Goal: Transaction & Acquisition: Purchase product/service

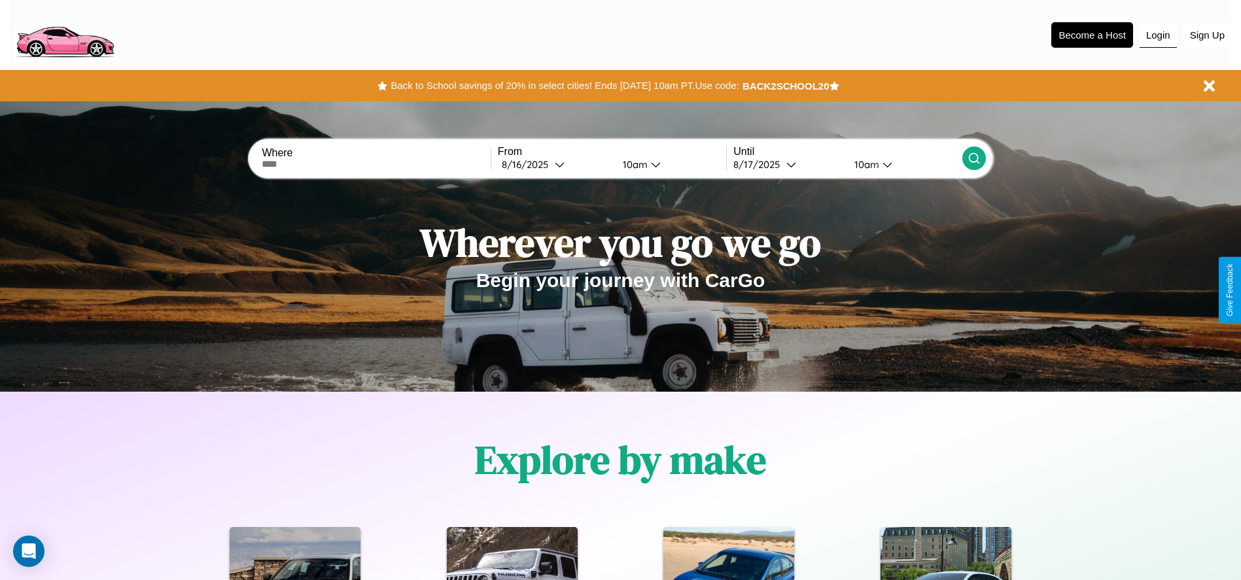
click at [1158, 35] on button "Login" at bounding box center [1157, 35] width 37 height 25
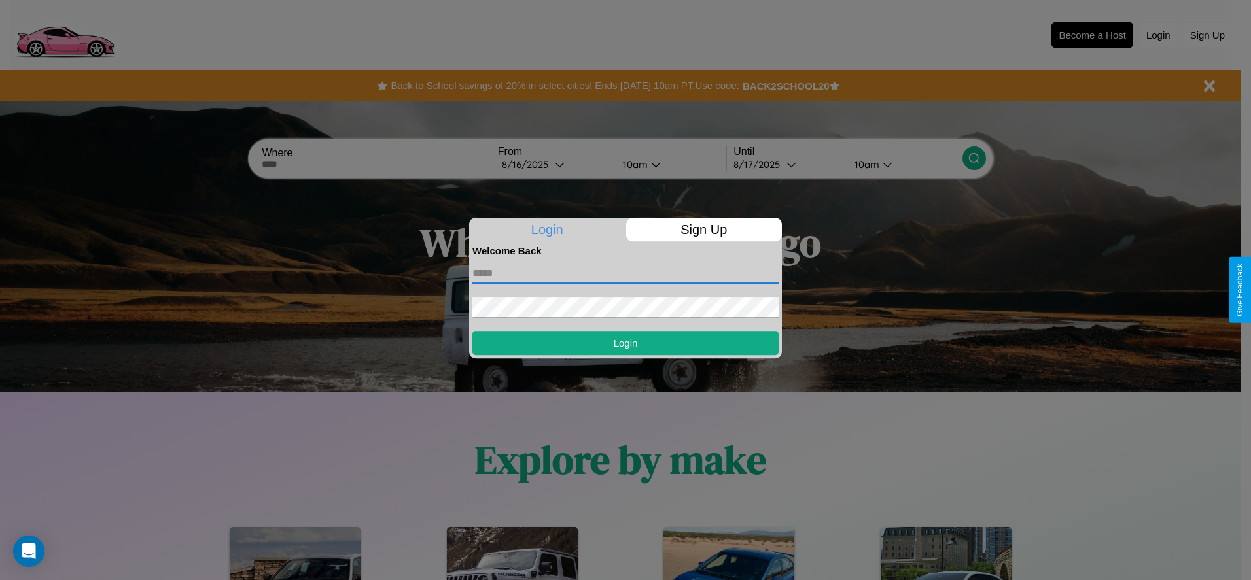
click at [625, 273] on input "text" at bounding box center [625, 273] width 306 height 21
type input "**********"
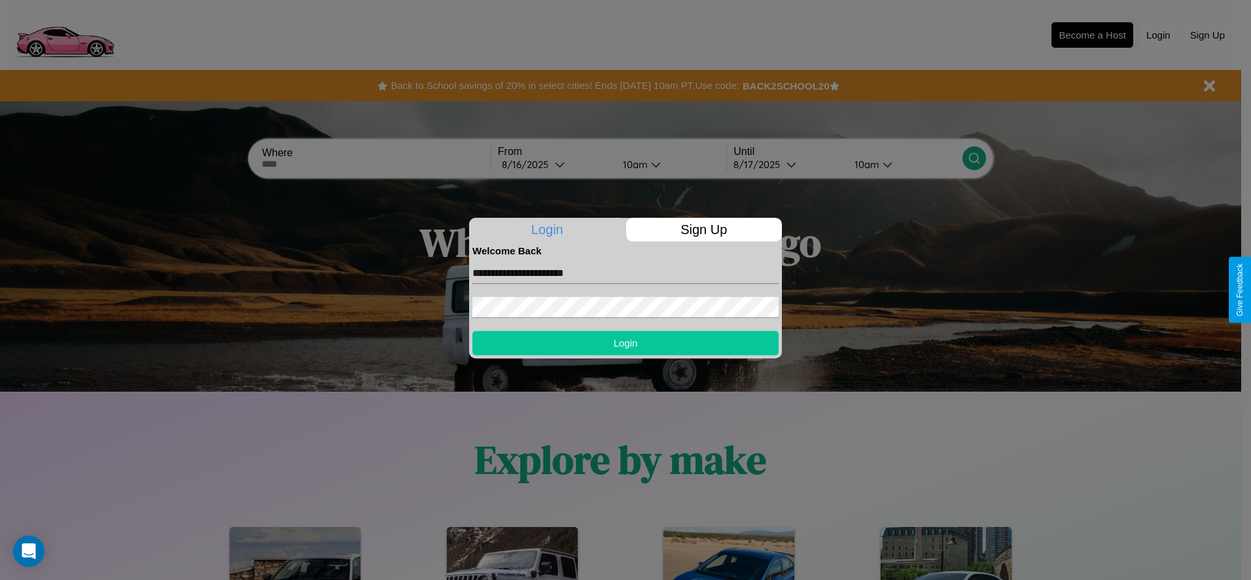
click at [625, 343] on button "Login" at bounding box center [625, 343] width 306 height 24
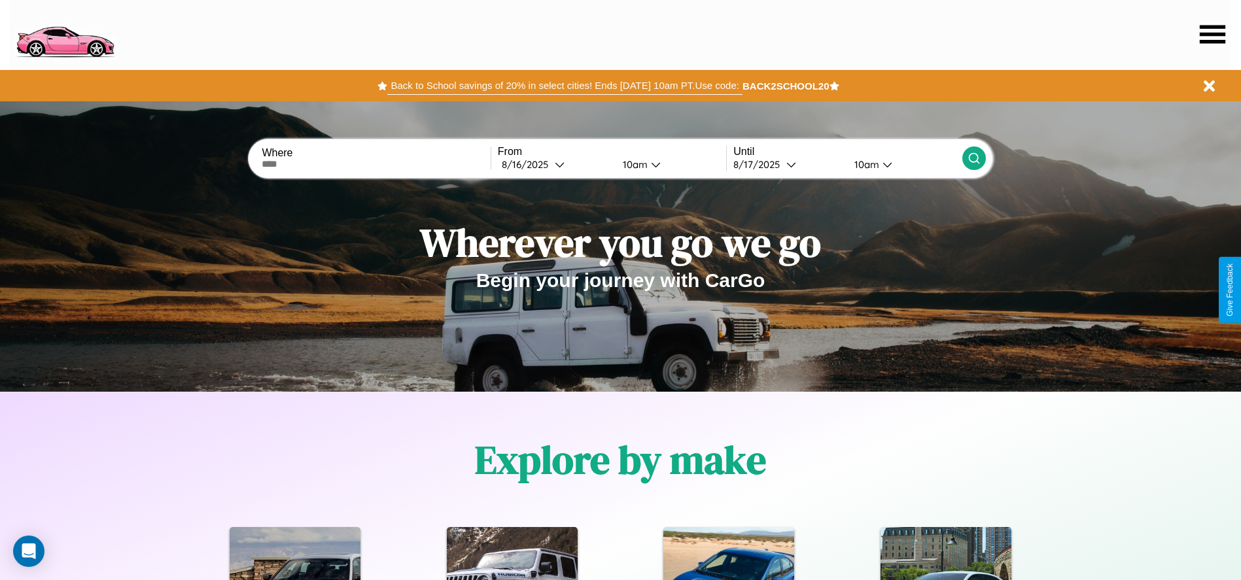
click at [564, 86] on button "Back to School savings of 20% in select cities! Ends 9/1 at 10am PT. Use code:" at bounding box center [564, 86] width 354 height 18
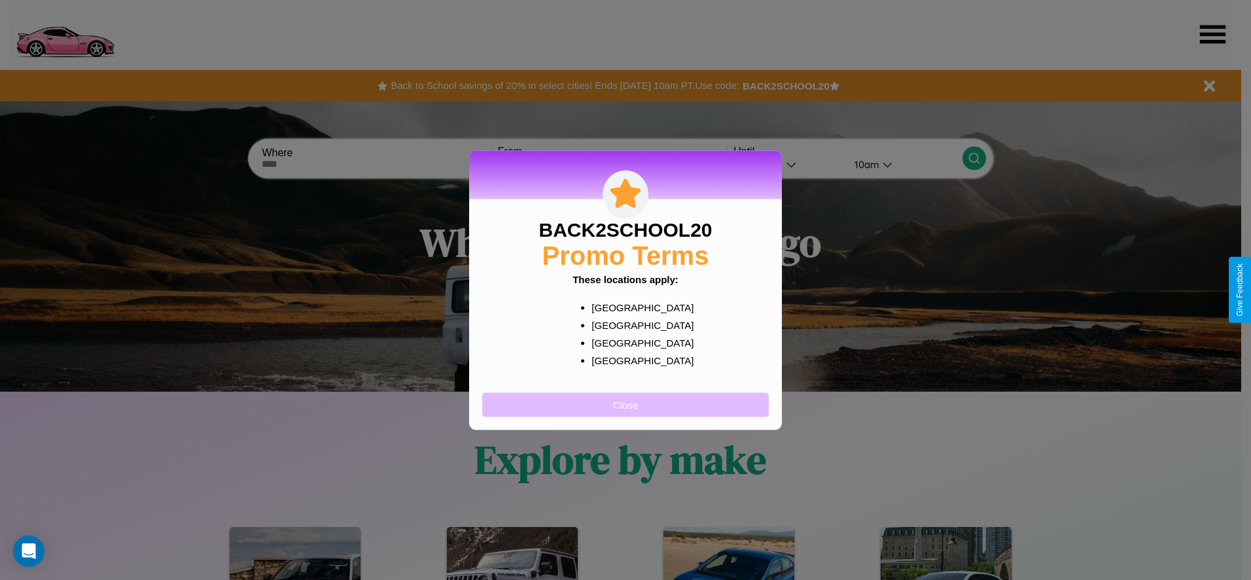
click at [625, 404] on button "Close" at bounding box center [625, 404] width 286 height 24
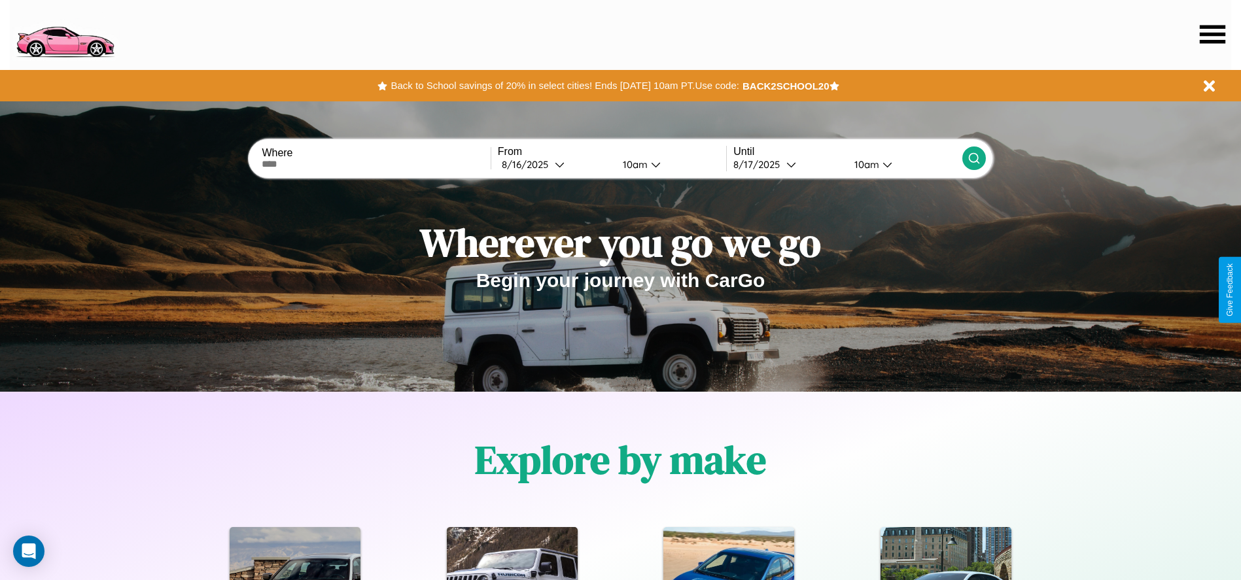
scroll to position [271, 0]
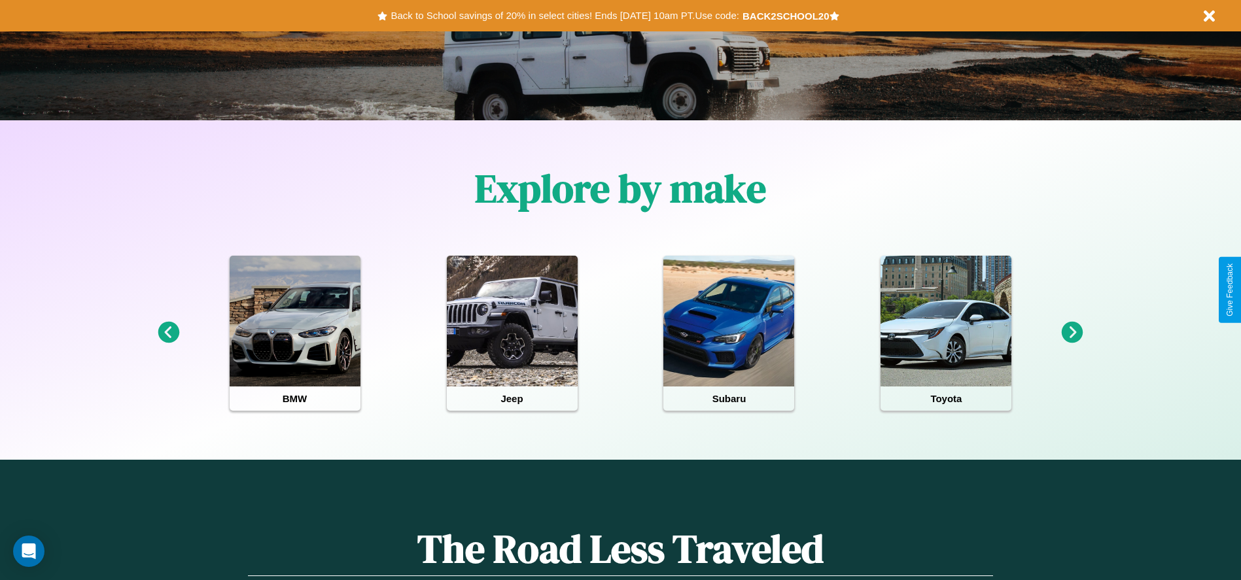
click at [168, 333] on icon at bounding box center [169, 333] width 22 height 22
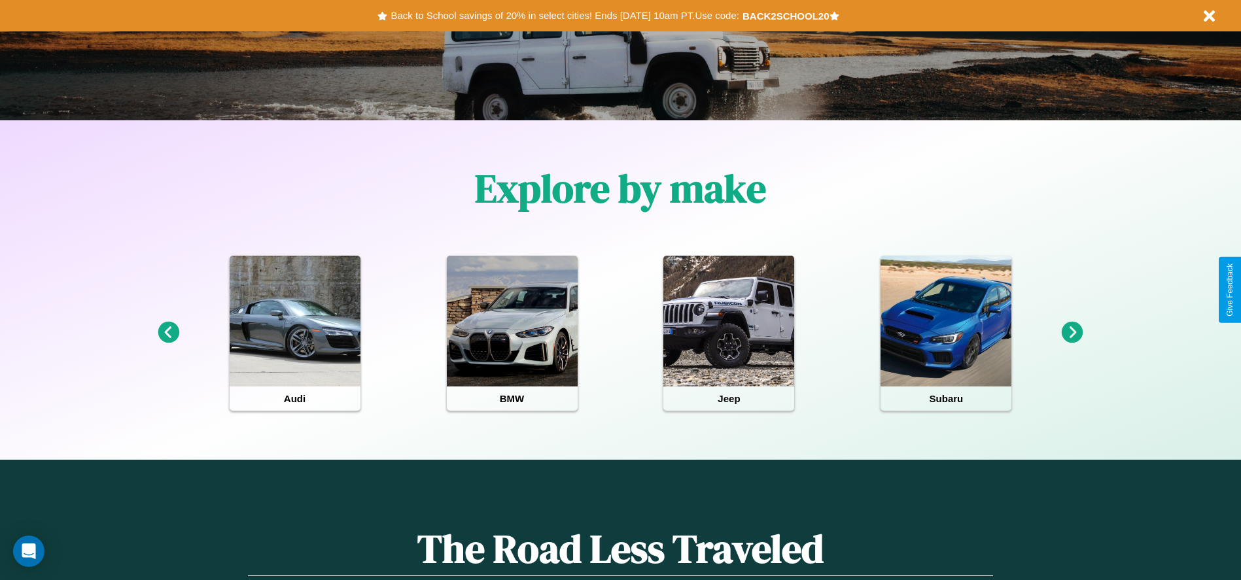
click at [1072, 333] on icon at bounding box center [1073, 333] width 22 height 22
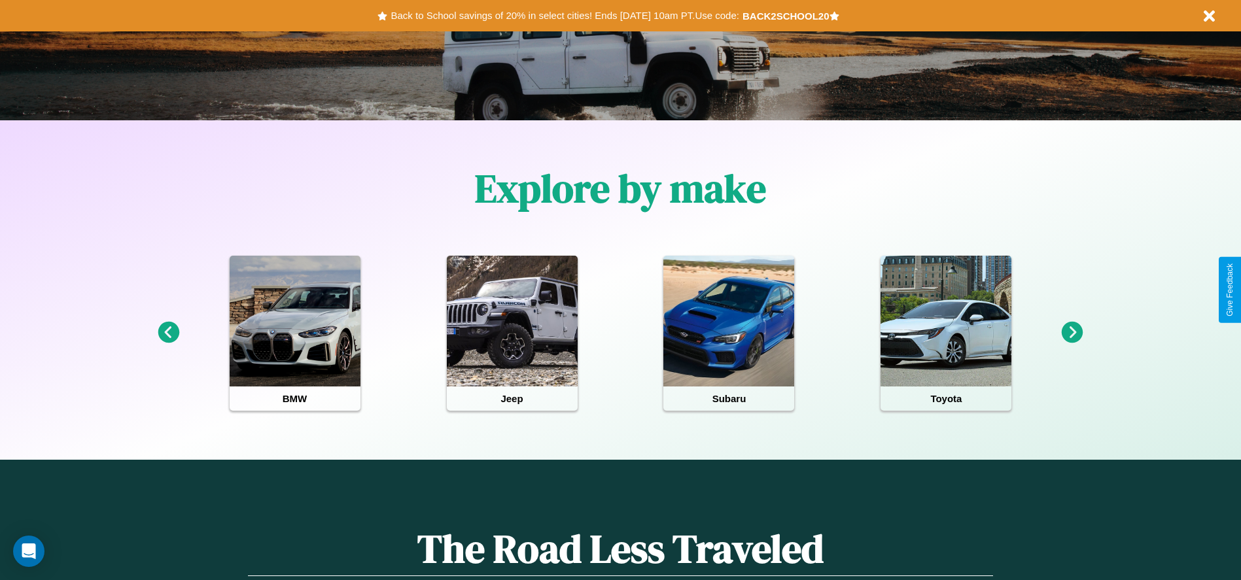
click at [168, 333] on icon at bounding box center [169, 333] width 22 height 22
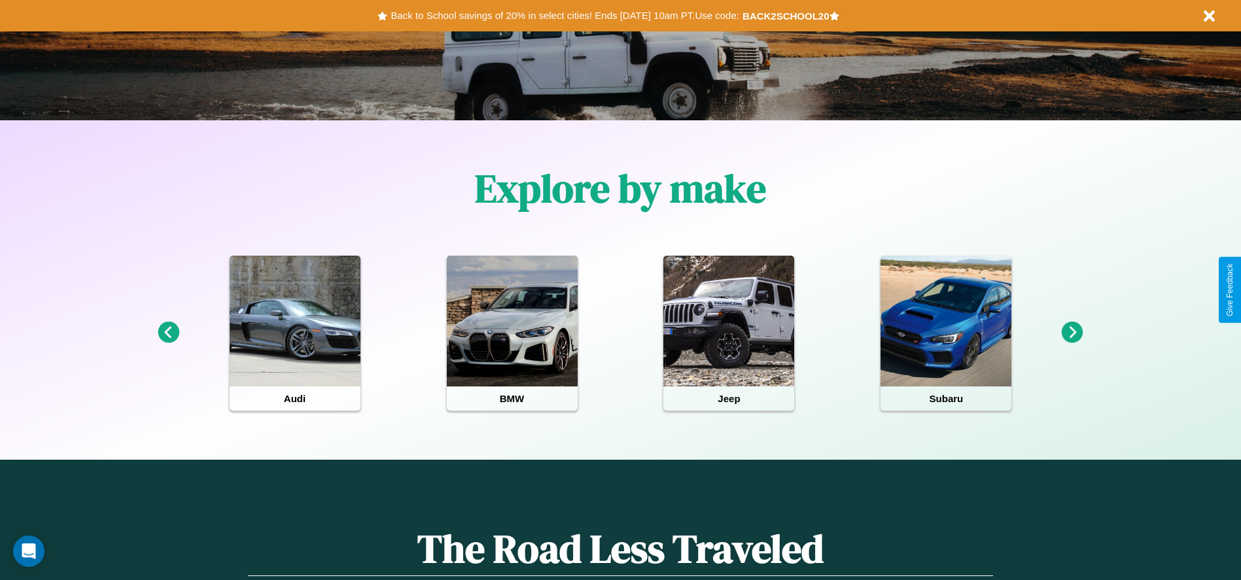
click at [1072, 333] on icon at bounding box center [1073, 333] width 22 height 22
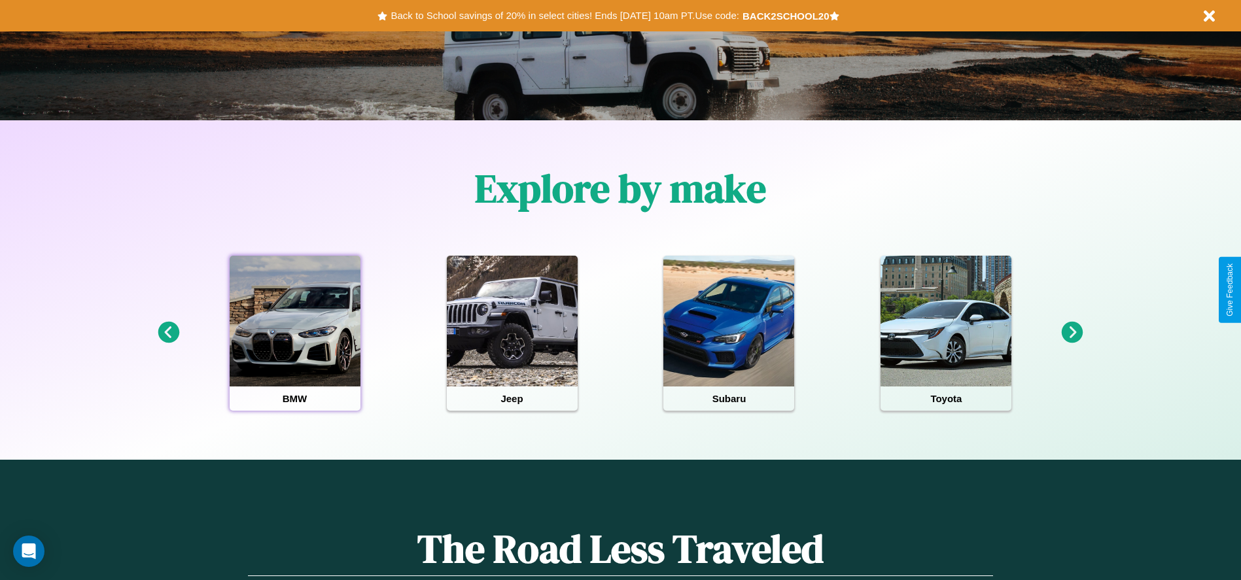
click at [294, 333] on div at bounding box center [295, 321] width 131 height 131
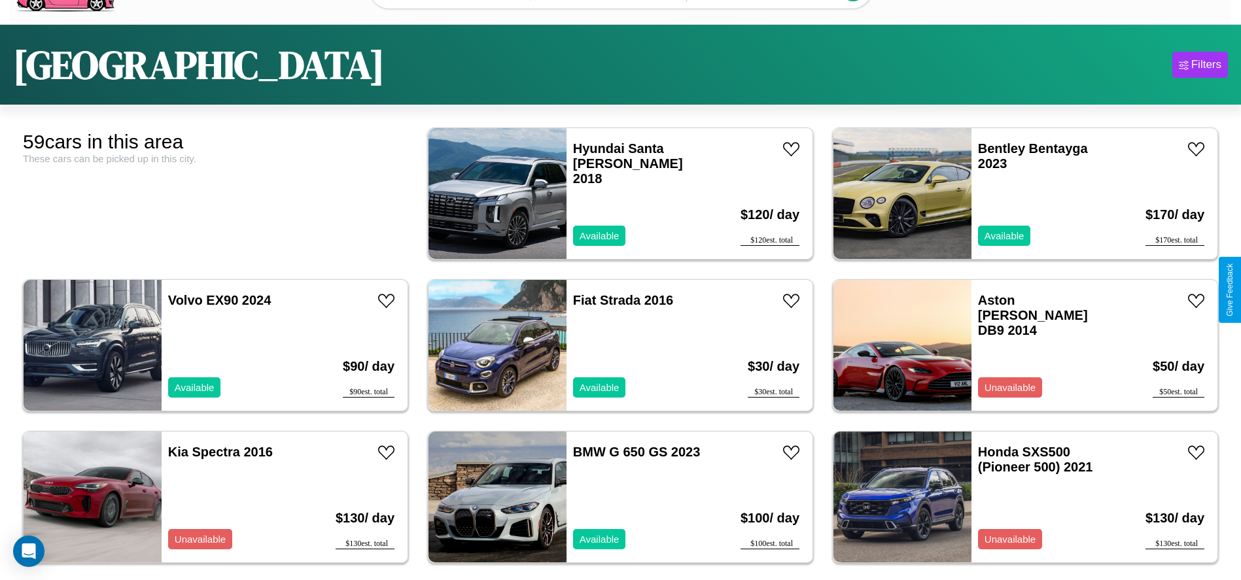
scroll to position [81, 0]
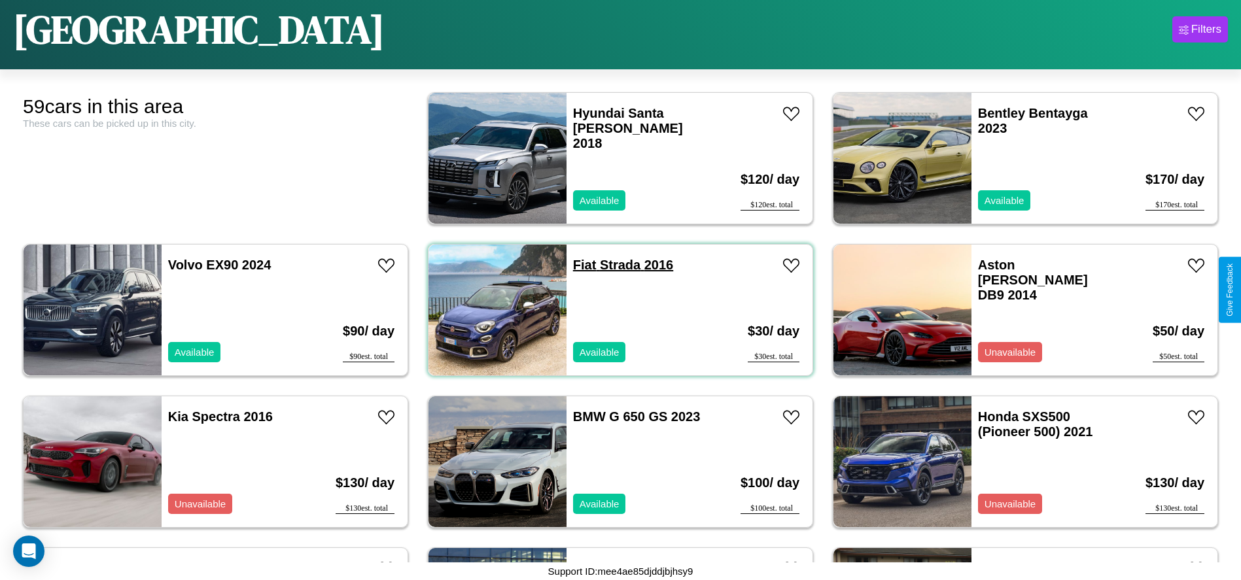
click at [579, 265] on link "Fiat Strada 2016" at bounding box center [623, 265] width 100 height 14
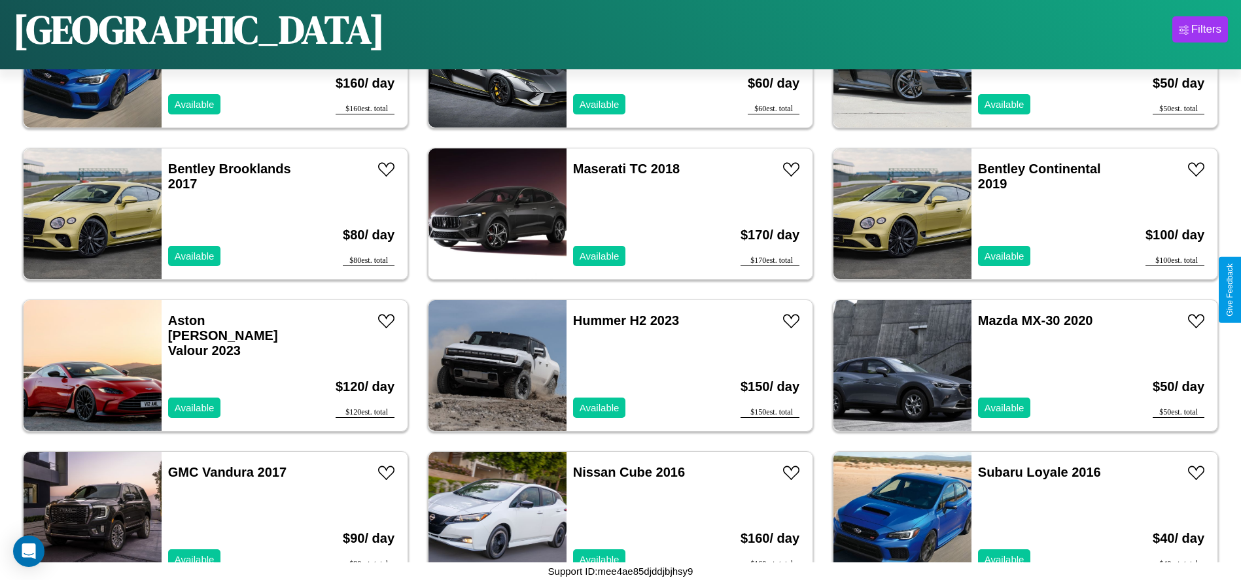
scroll to position [2422, 0]
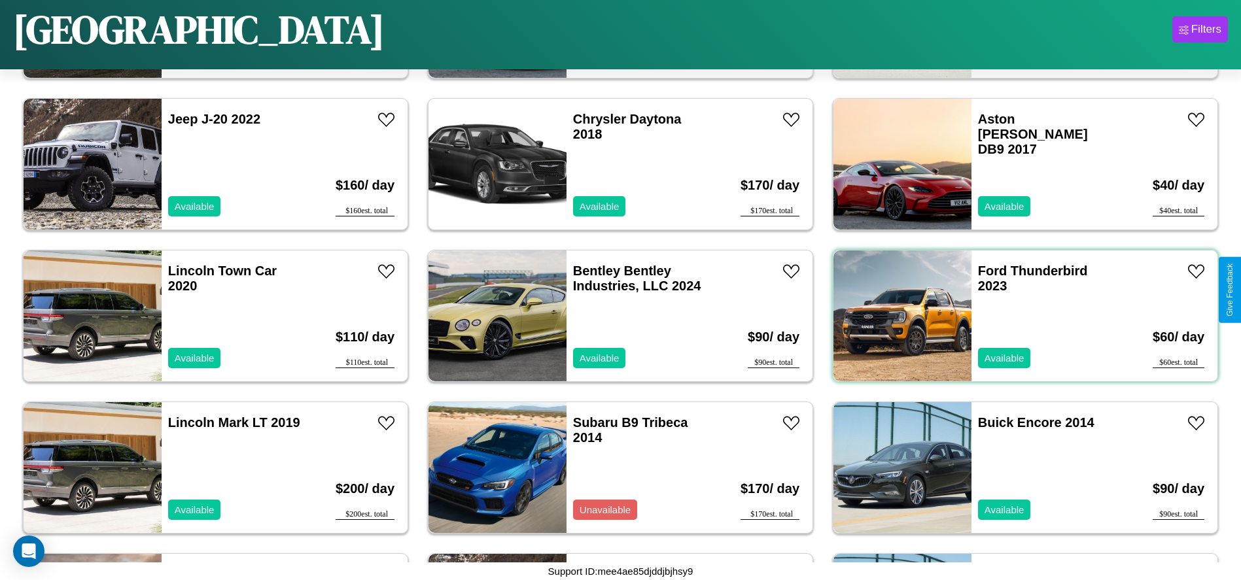
click at [1017, 316] on div "Ford Thunderbird 2023 Available" at bounding box center [1046, 316] width 151 height 131
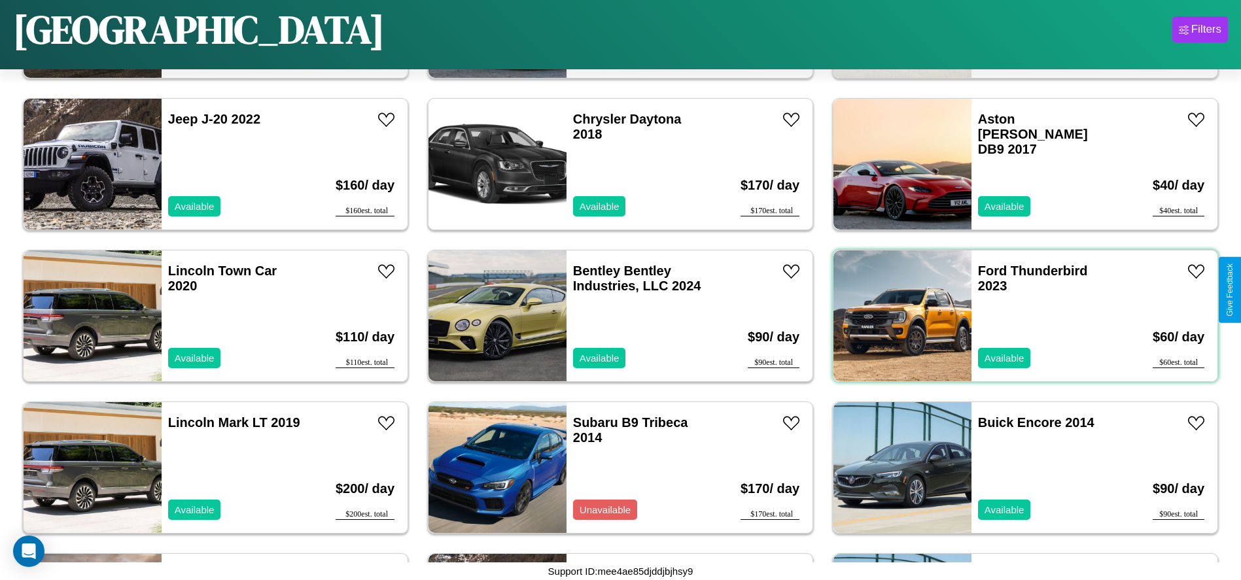
click at [1017, 316] on div "Ford Thunderbird 2023 Available" at bounding box center [1046, 316] width 151 height 131
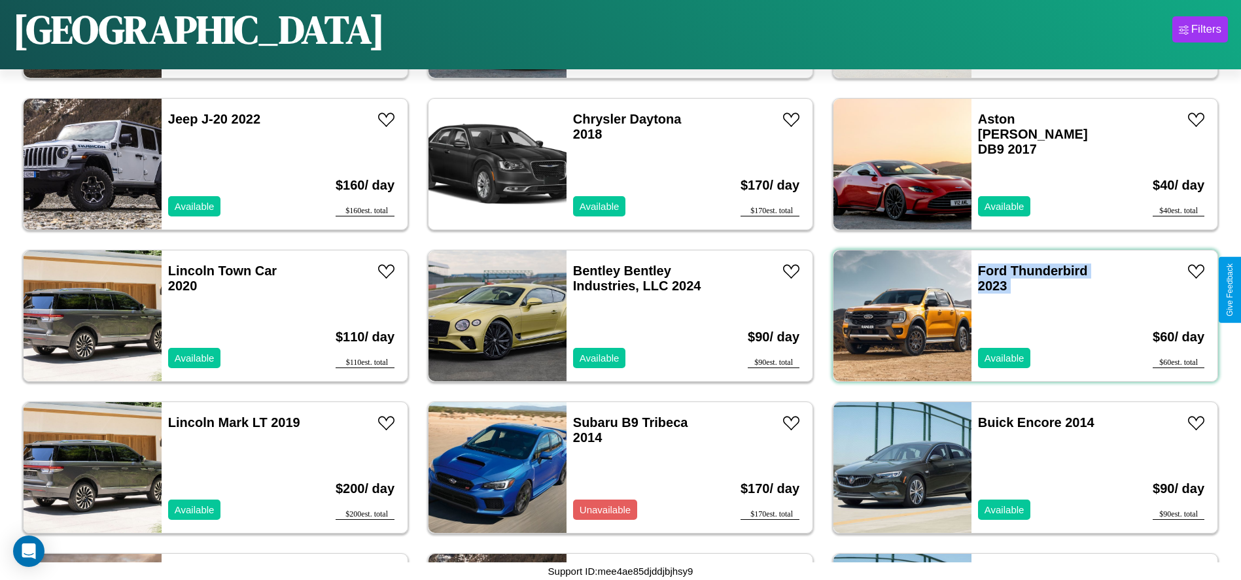
click at [1017, 316] on div "Ford Thunderbird 2023 Available" at bounding box center [1046, 316] width 151 height 131
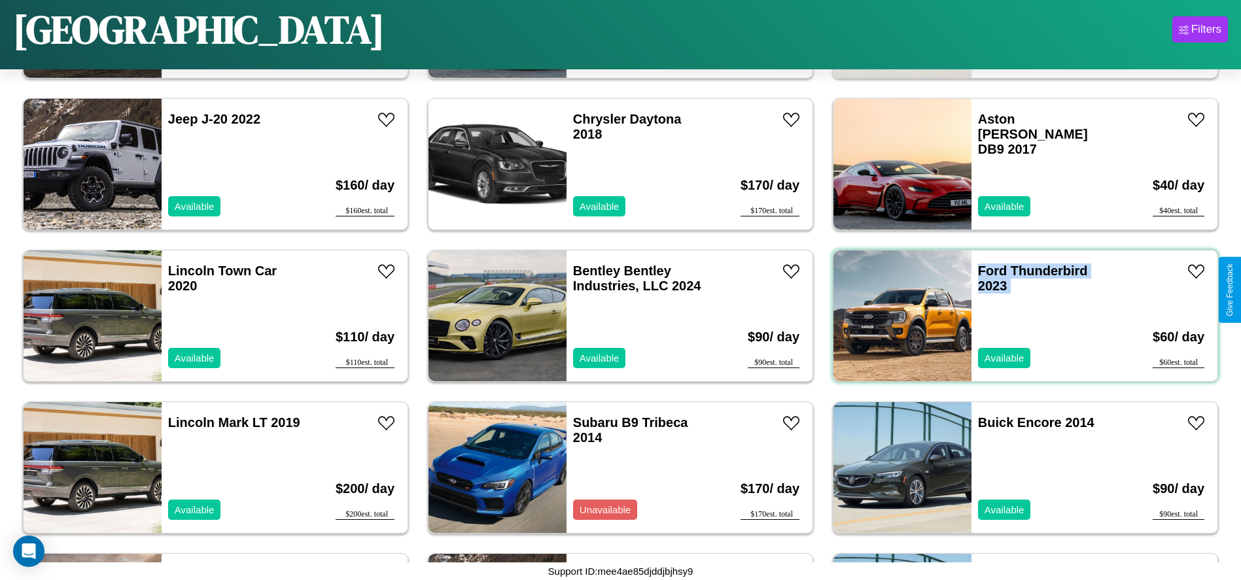
click at [1017, 316] on div "Ford Thunderbird 2023 Available" at bounding box center [1046, 316] width 151 height 131
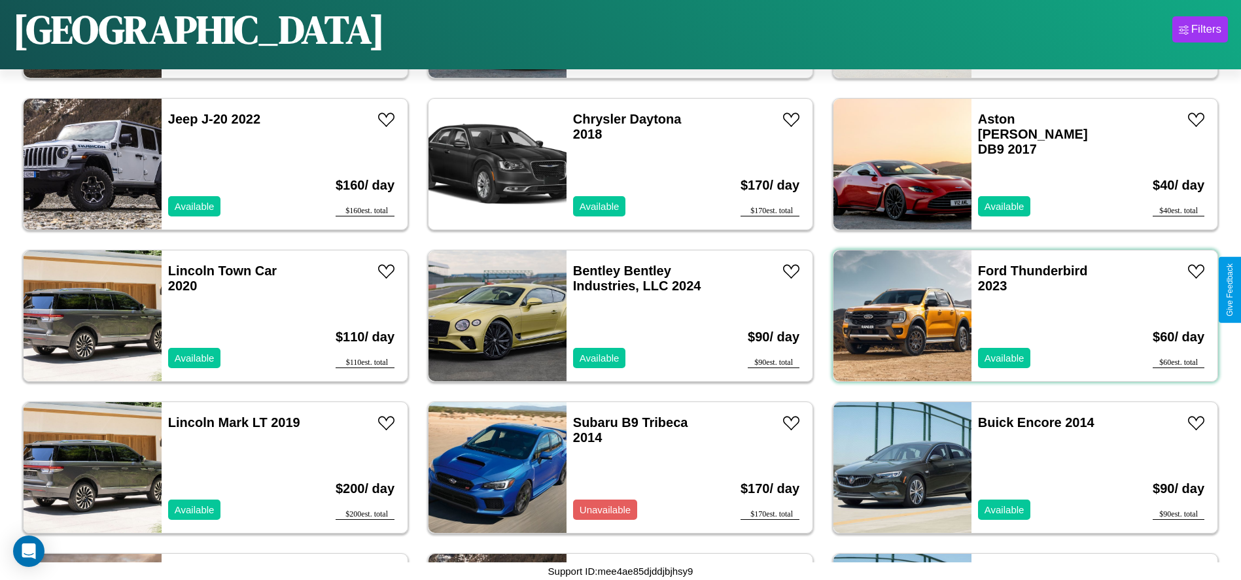
click at [1017, 316] on div "Ford Thunderbird 2023 Available" at bounding box center [1046, 316] width 151 height 131
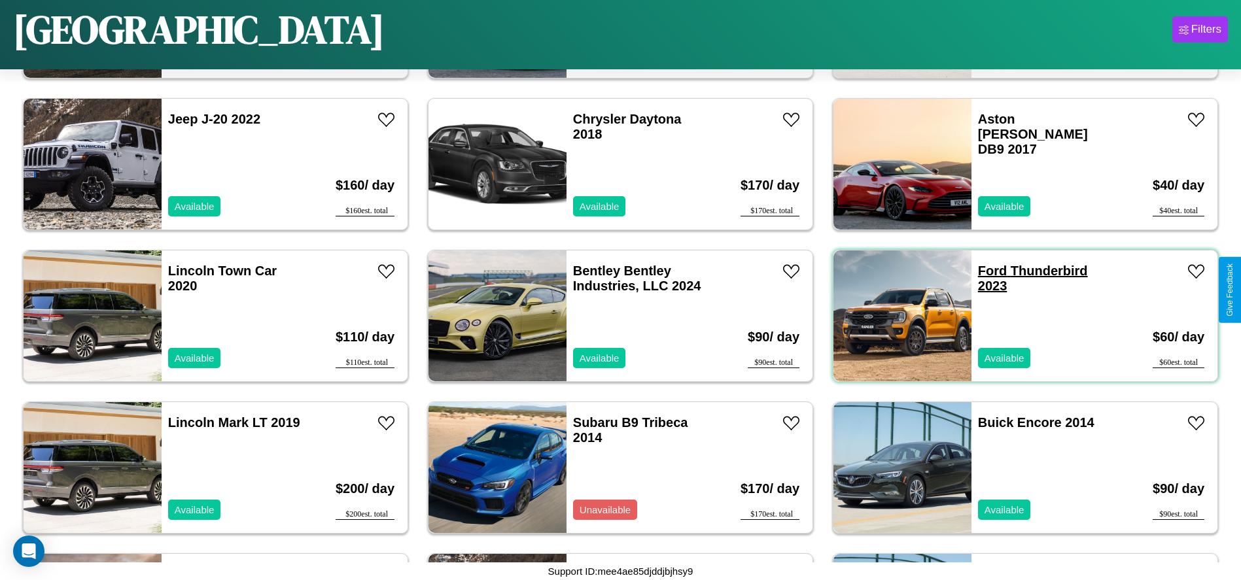
click at [984, 271] on link "Ford Thunderbird 2023" at bounding box center [1033, 278] width 110 height 29
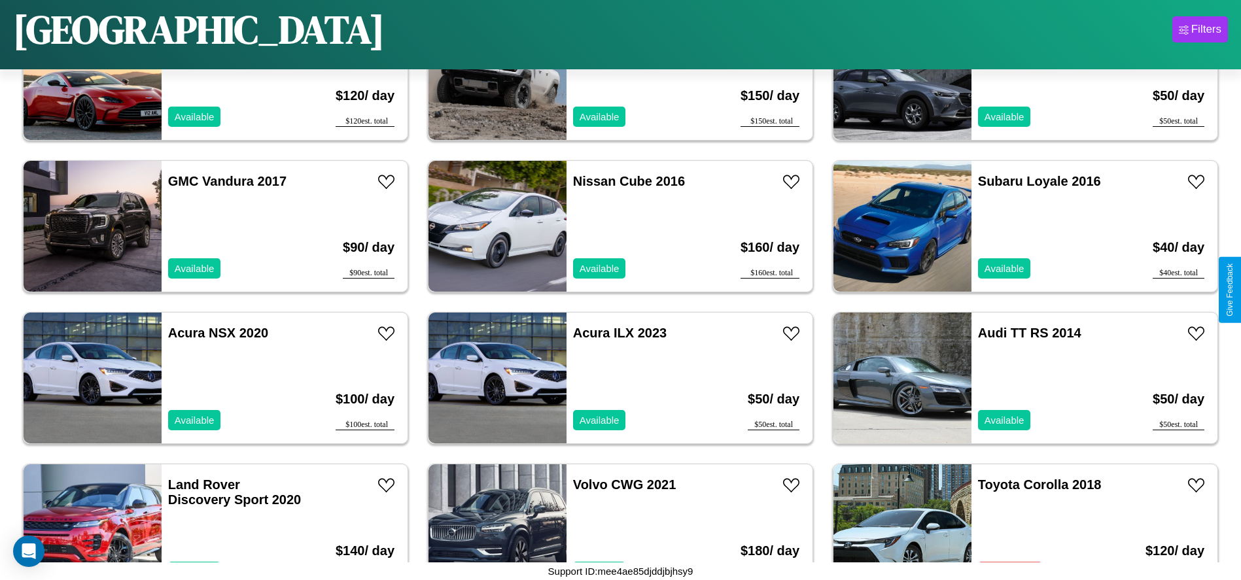
scroll to position [905, 0]
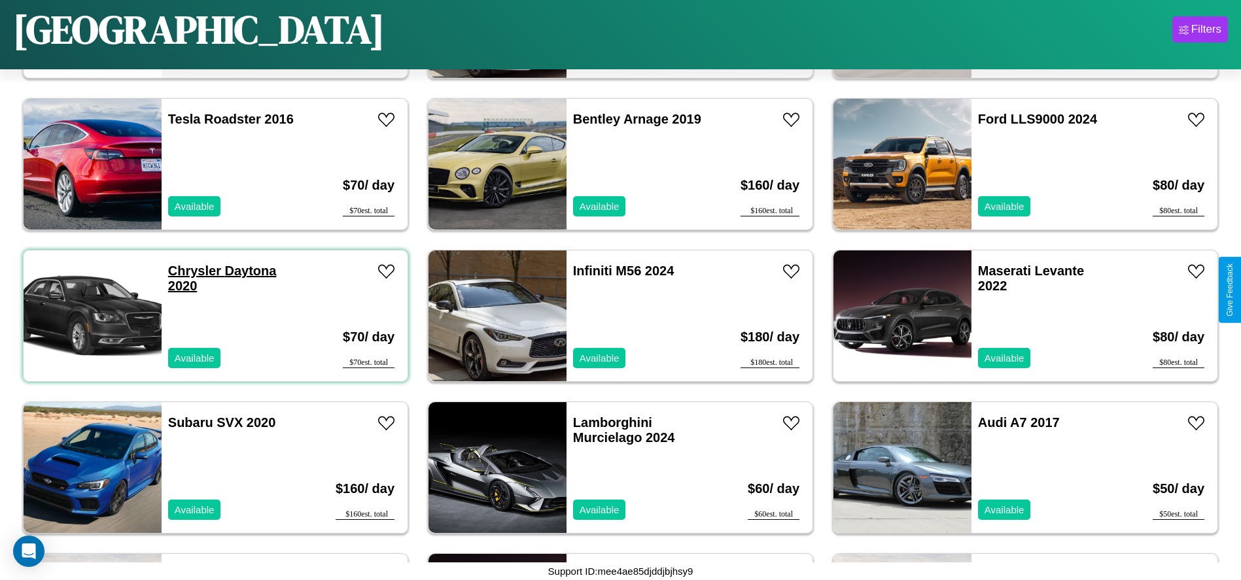
click at [193, 271] on link "Chrysler Daytona 2020" at bounding box center [222, 278] width 109 height 29
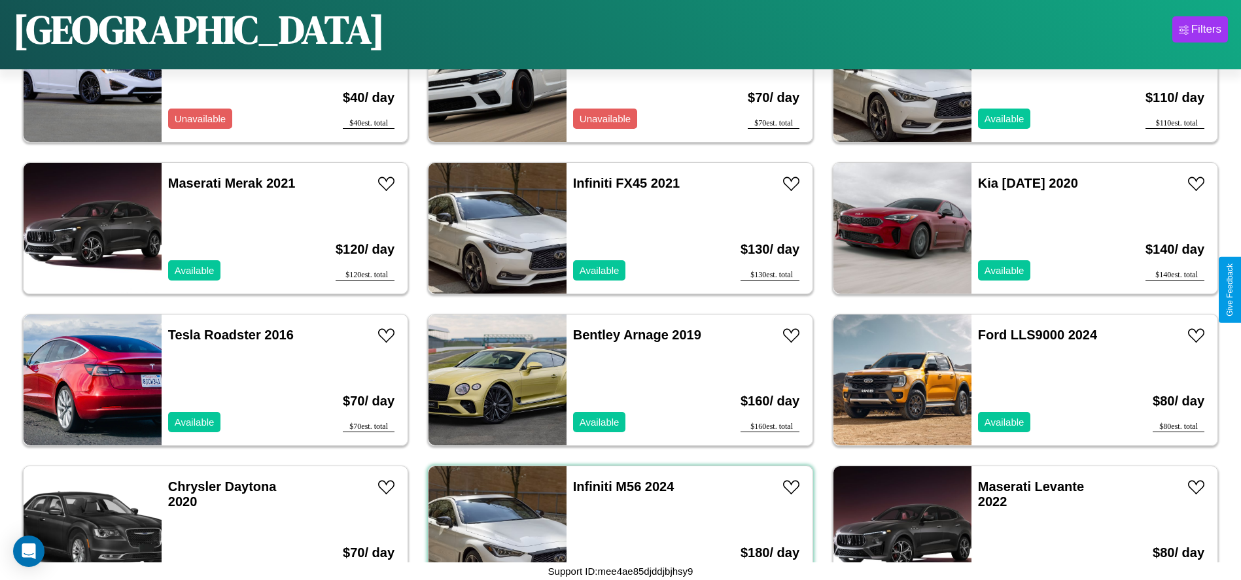
scroll to position [753, 0]
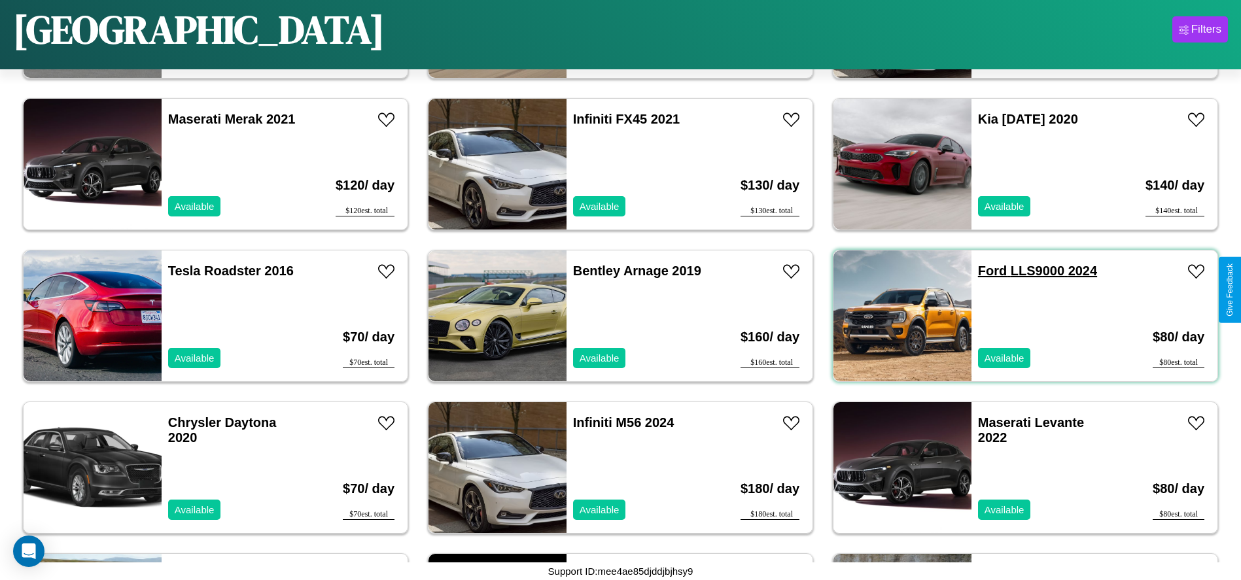
click at [984, 271] on link "Ford LLS9000 2024" at bounding box center [1037, 271] width 119 height 14
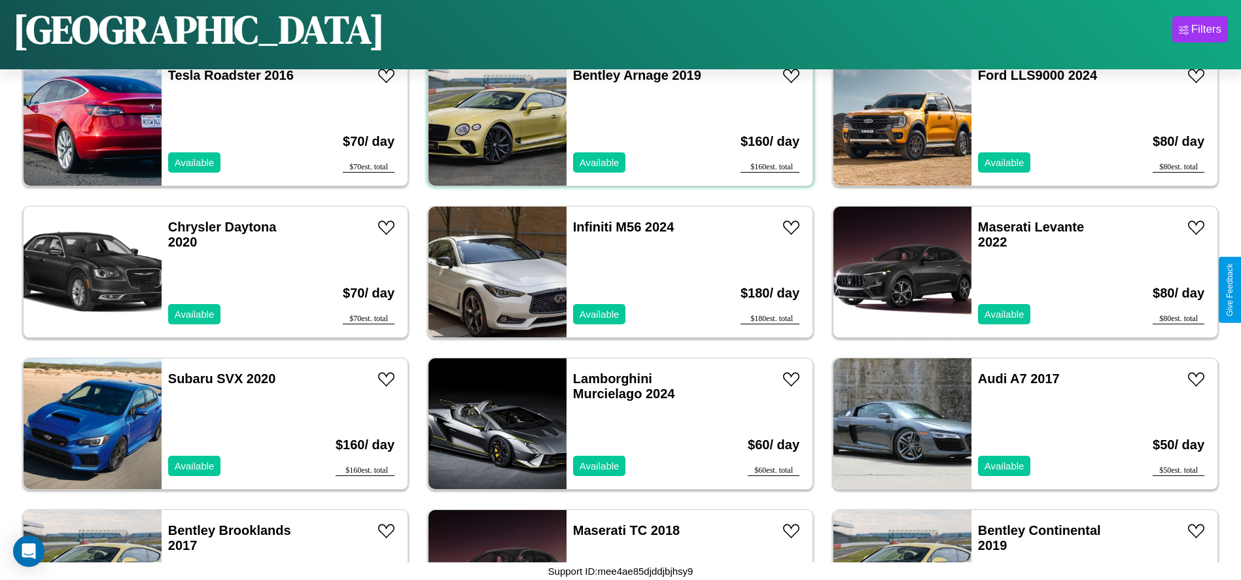
scroll to position [1360, 0]
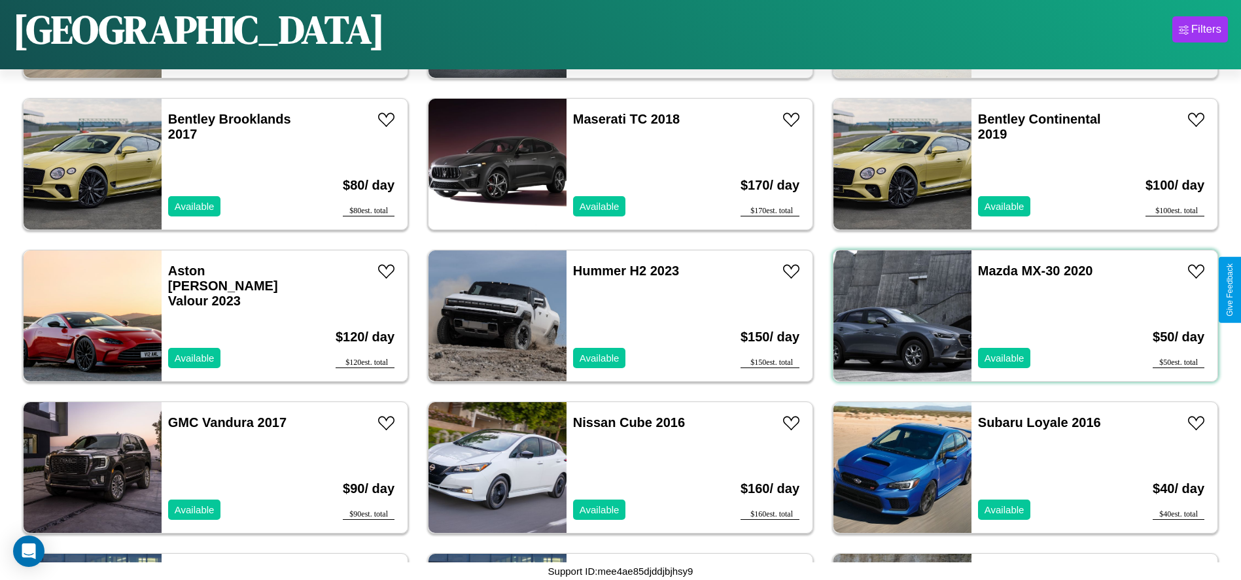
click at [1017, 316] on div "Mazda MX-30 2020 Available" at bounding box center [1046, 316] width 151 height 131
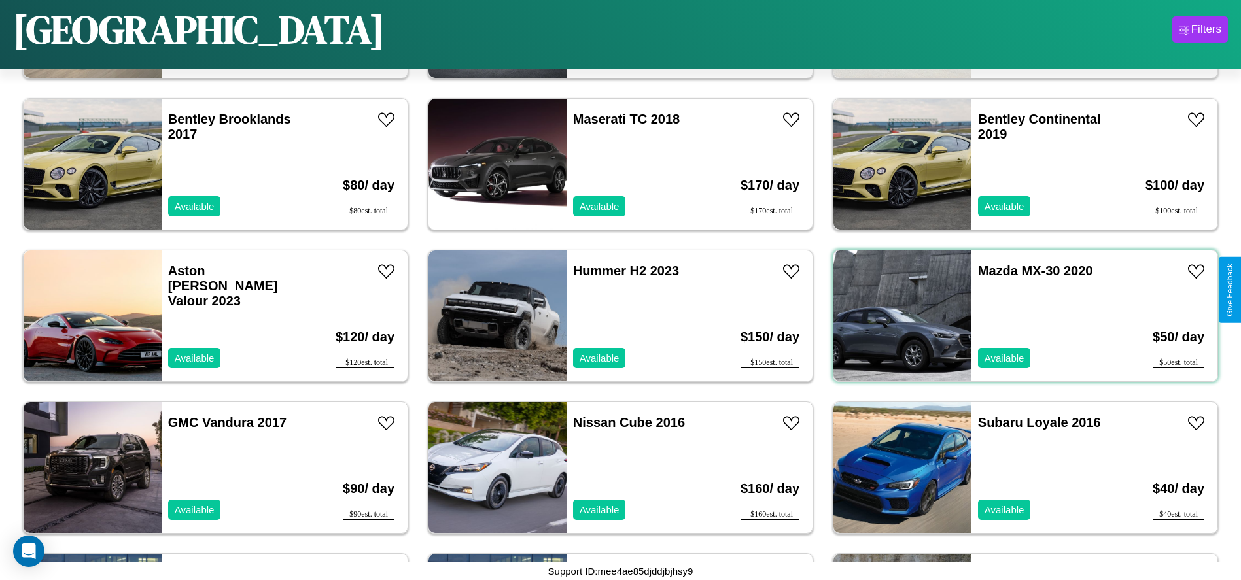
click at [1017, 316] on div "Mazda MX-30 2020 Available" at bounding box center [1046, 316] width 151 height 131
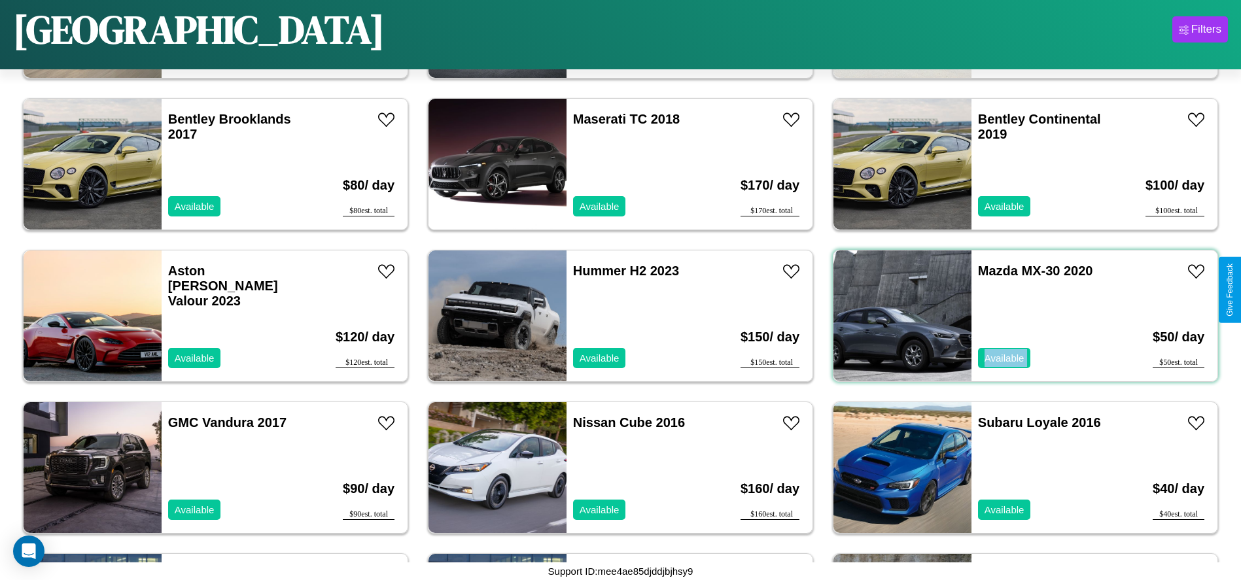
click at [1017, 316] on div "Mazda MX-30 2020 Available" at bounding box center [1046, 316] width 151 height 131
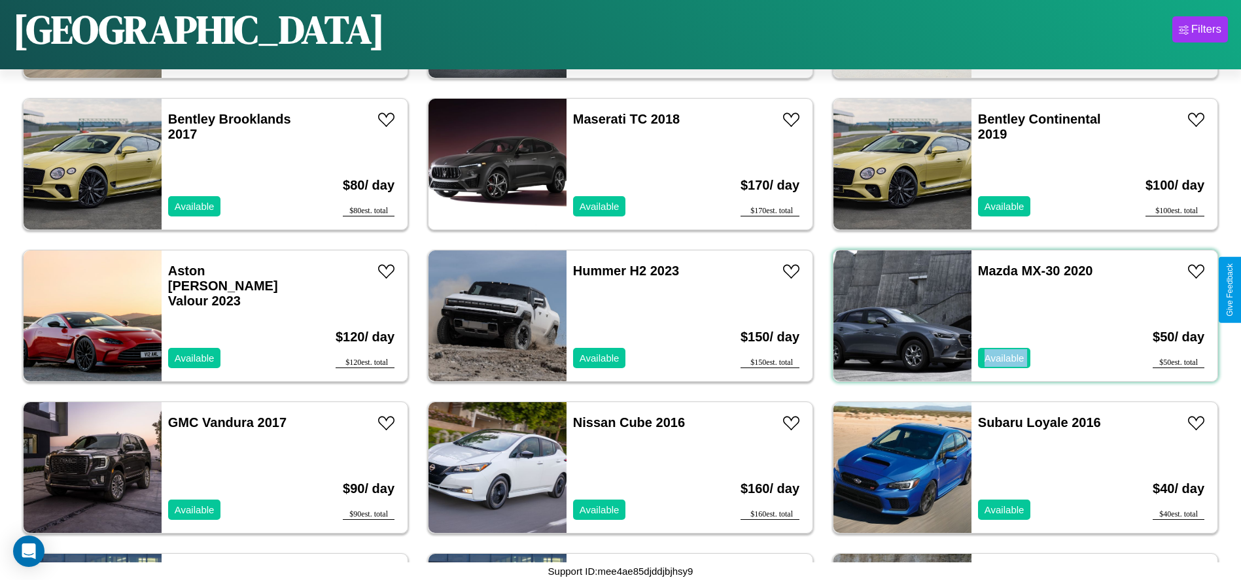
click at [1017, 316] on div "Mazda MX-30 2020 Available" at bounding box center [1046, 316] width 151 height 131
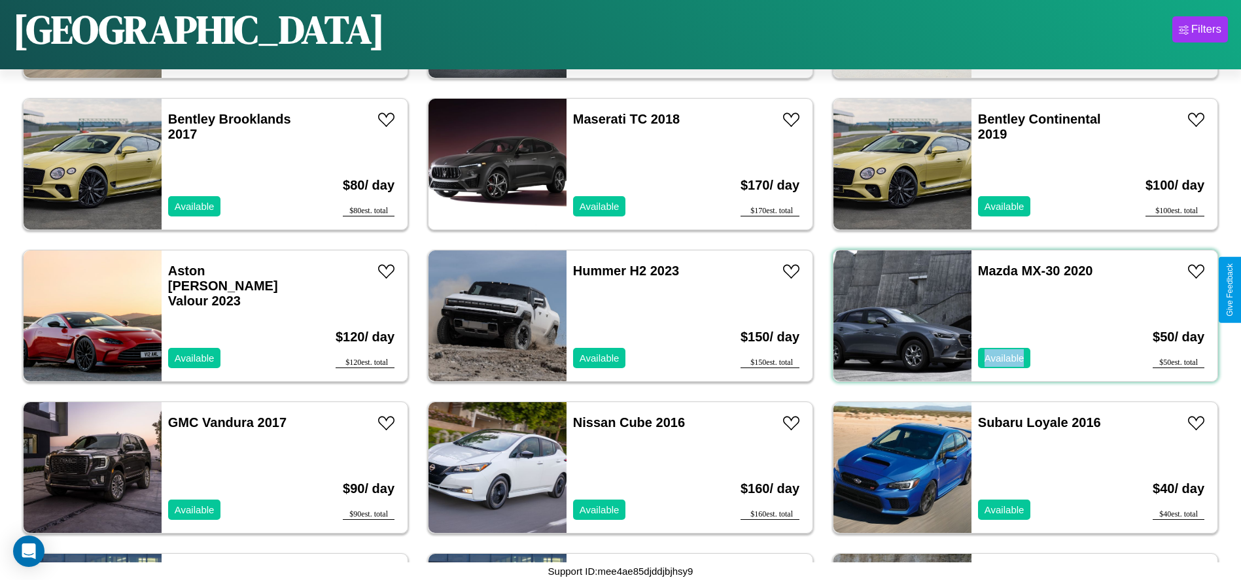
click at [1017, 316] on div "Mazda MX-30 2020 Available" at bounding box center [1046, 316] width 151 height 131
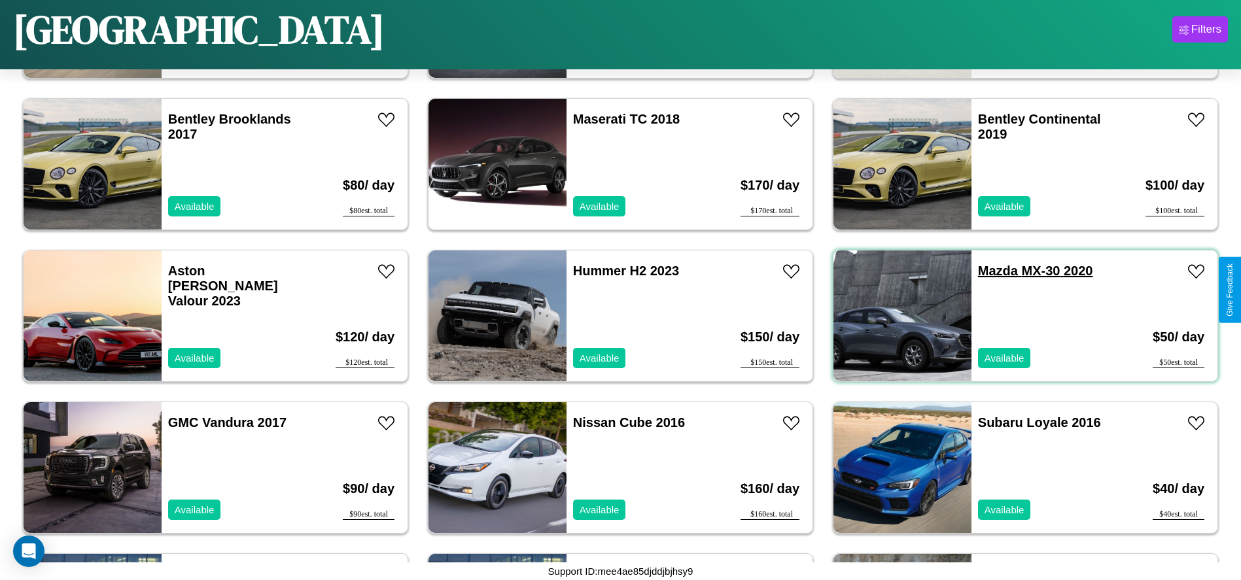
click at [990, 271] on link "Mazda MX-30 2020" at bounding box center [1035, 271] width 115 height 14
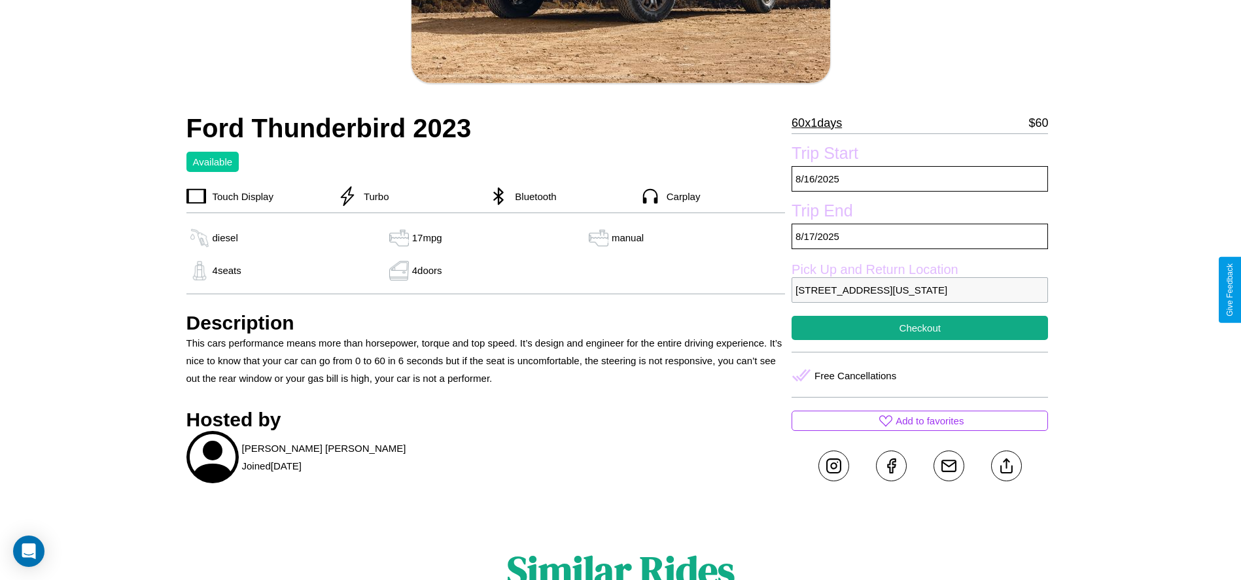
scroll to position [337, 0]
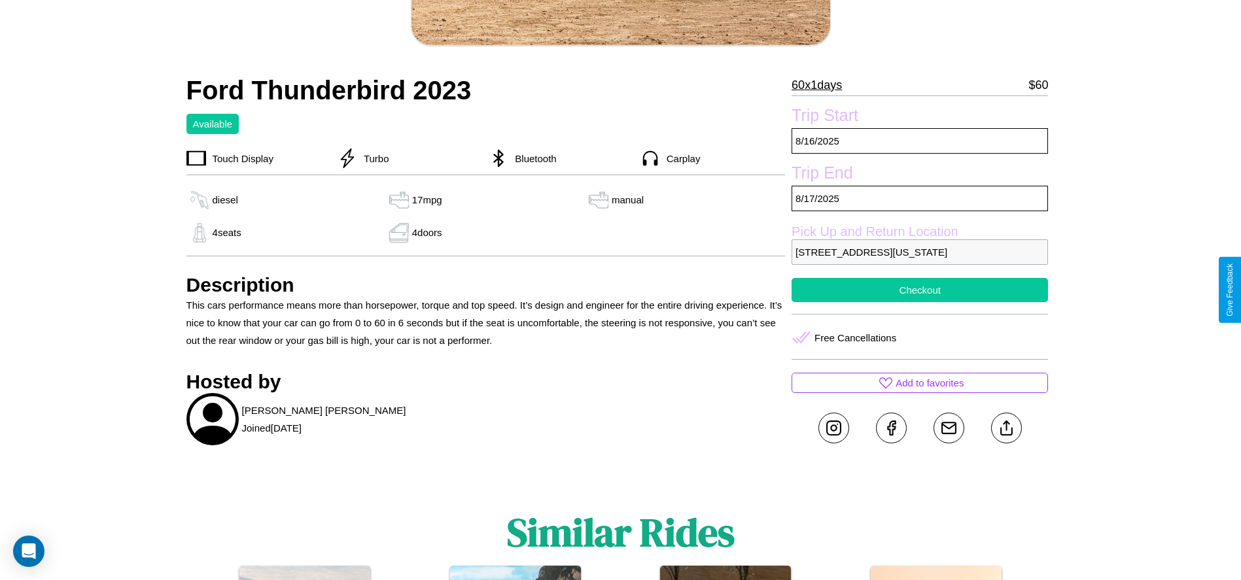
click at [920, 290] on button "Checkout" at bounding box center [919, 290] width 256 height 24
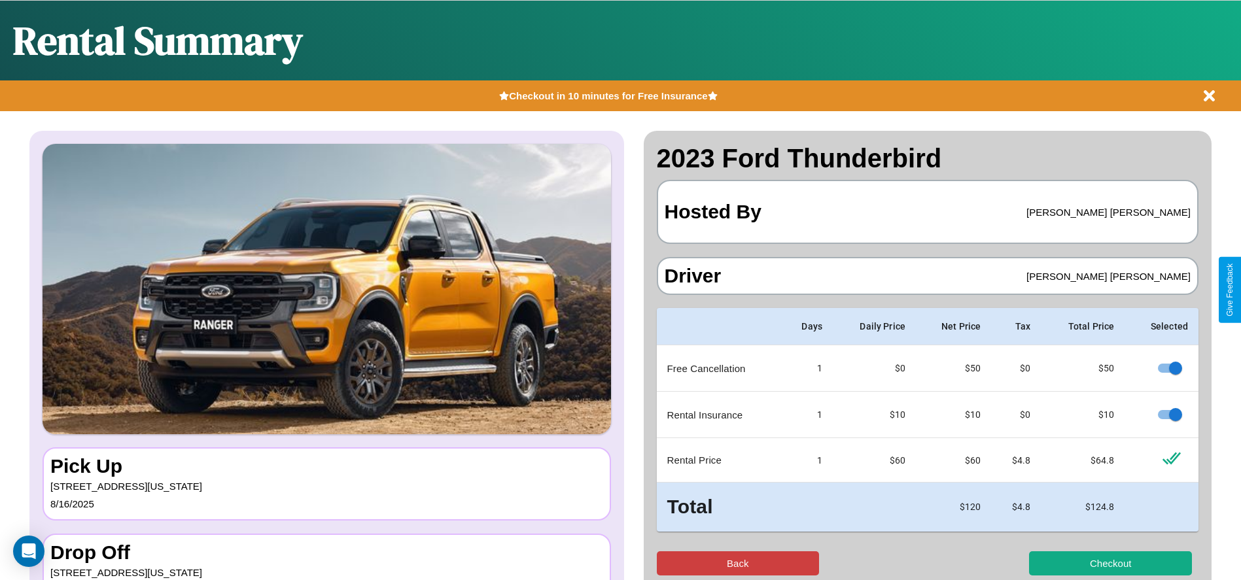
click at [737, 563] on button "Back" at bounding box center [738, 563] width 163 height 24
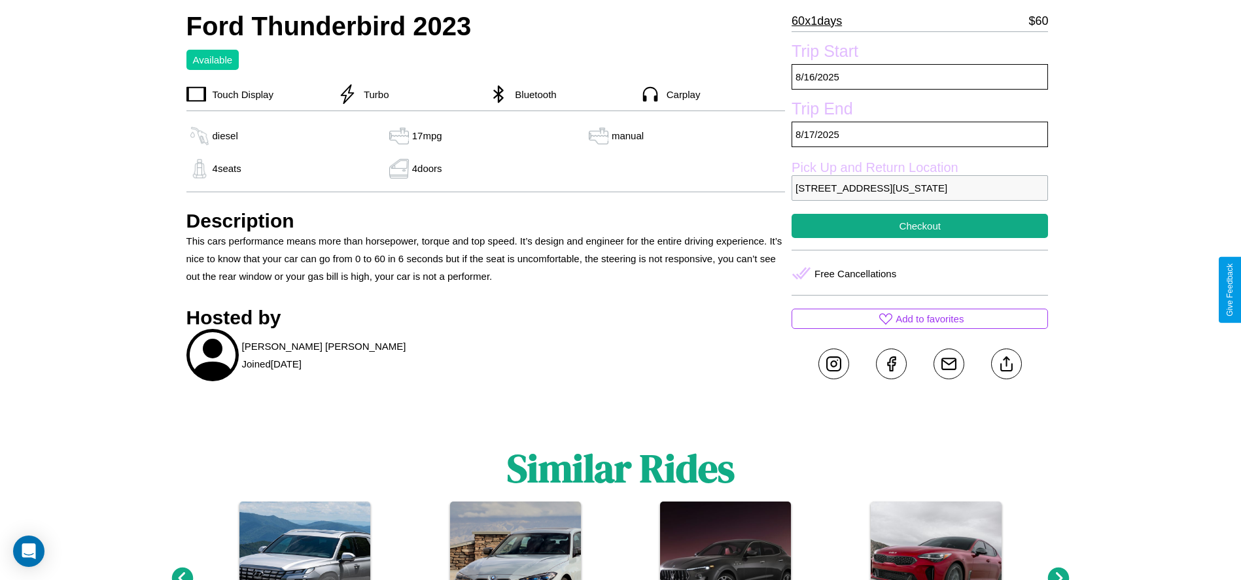
scroll to position [430, 0]
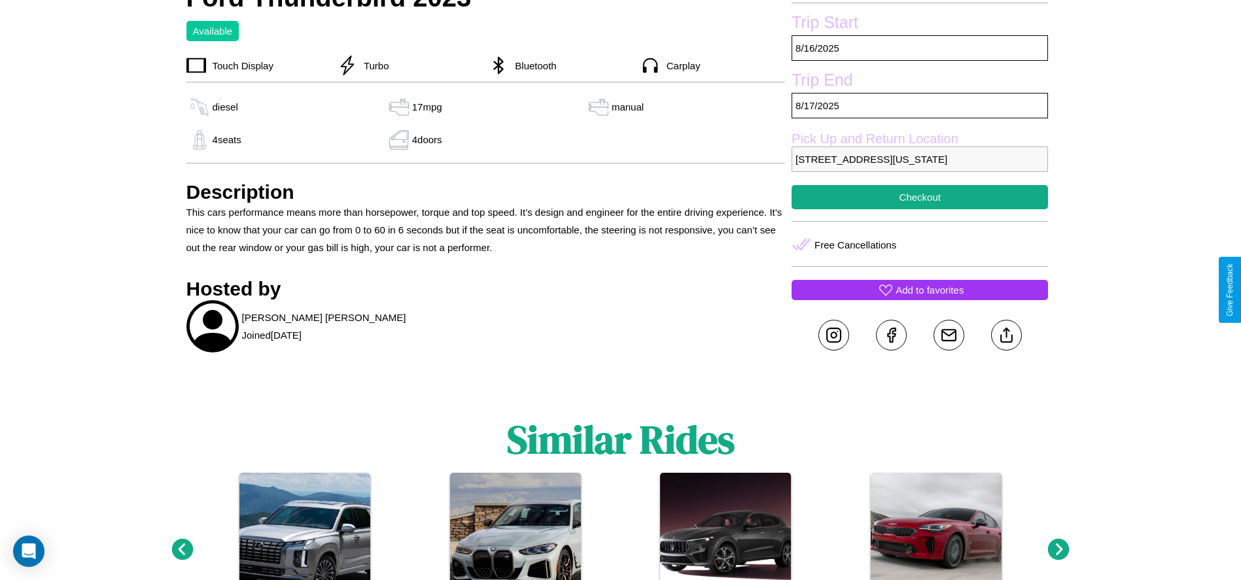
click at [920, 290] on p "Add to favorites" at bounding box center [929, 290] width 68 height 18
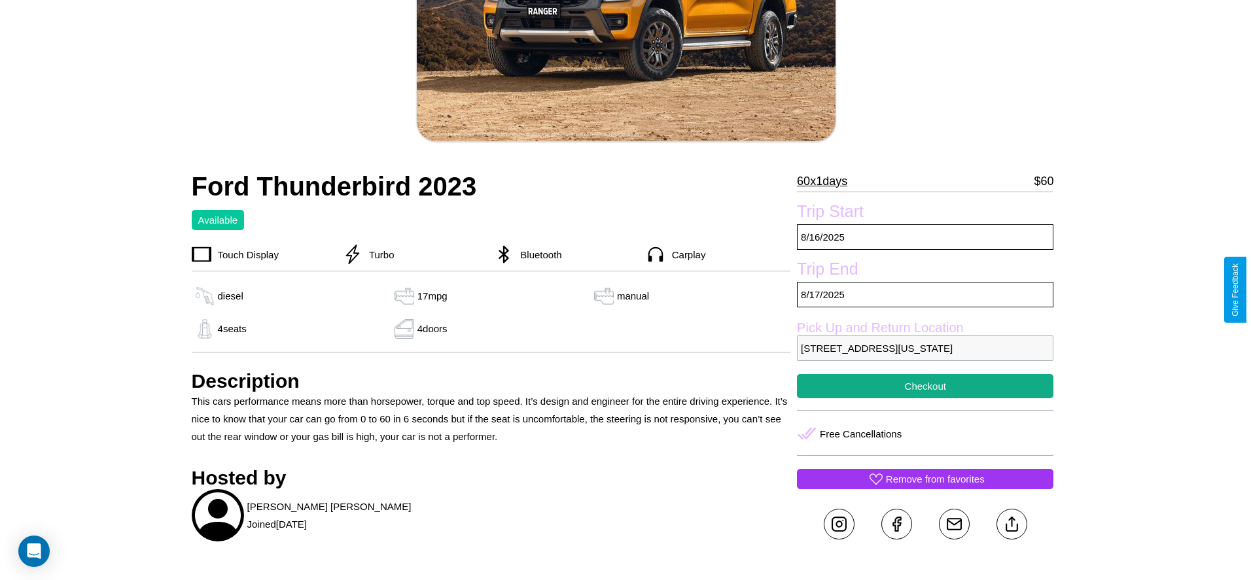
scroll to position [188, 0]
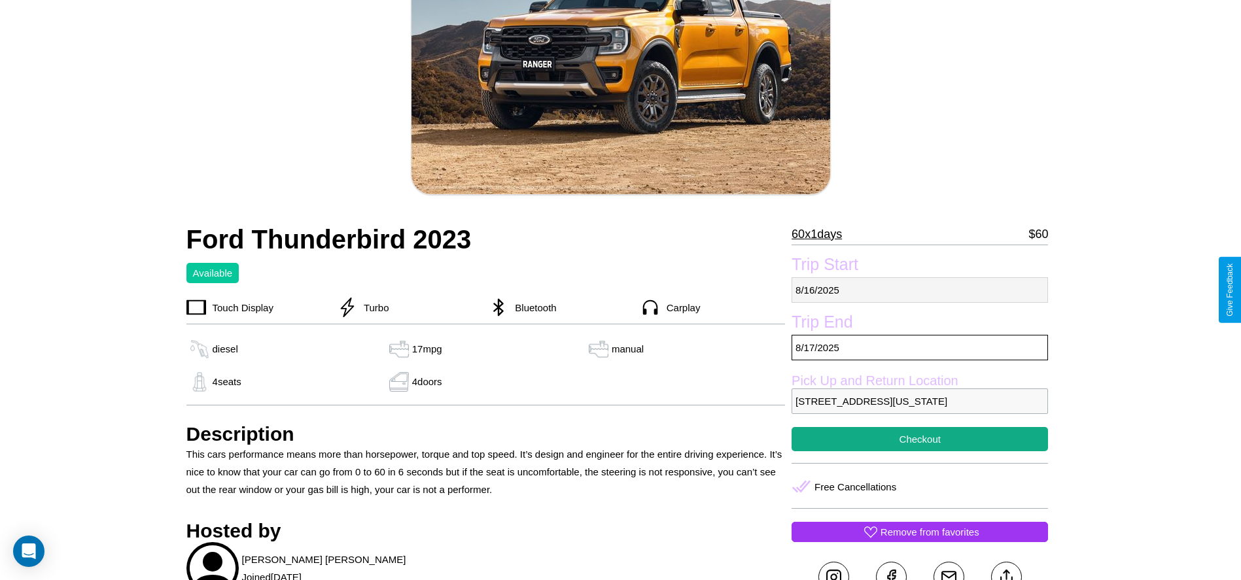
click at [920, 290] on p "8 / 16 / 2025" at bounding box center [919, 290] width 256 height 26
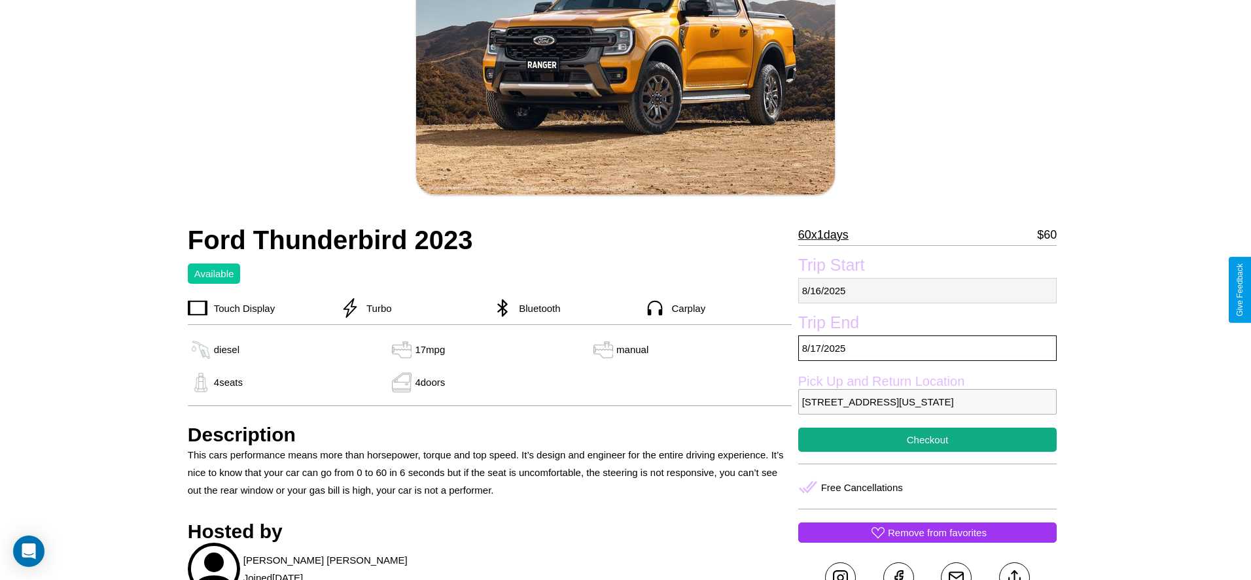
select select "*"
select select "****"
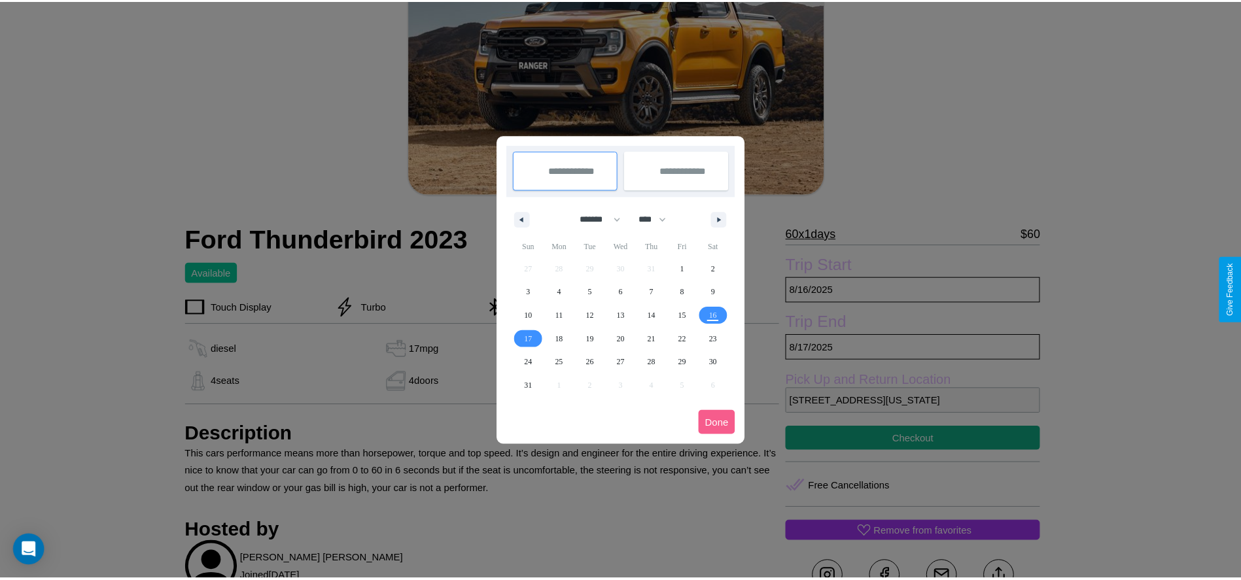
scroll to position [0, 0]
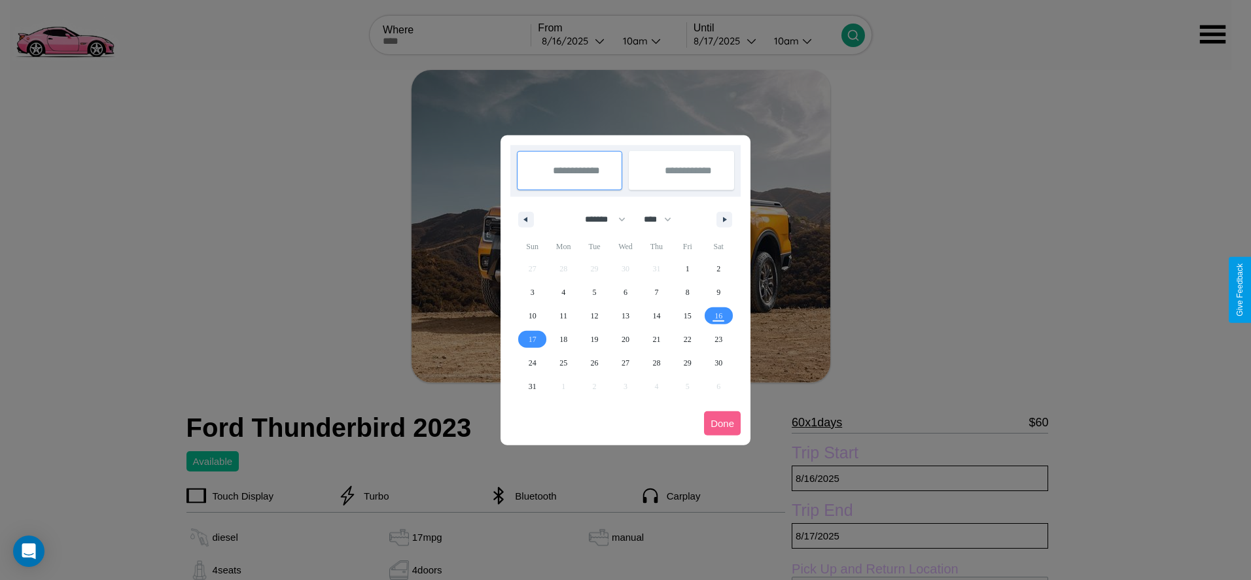
click at [574, 41] on div at bounding box center [625, 290] width 1251 height 580
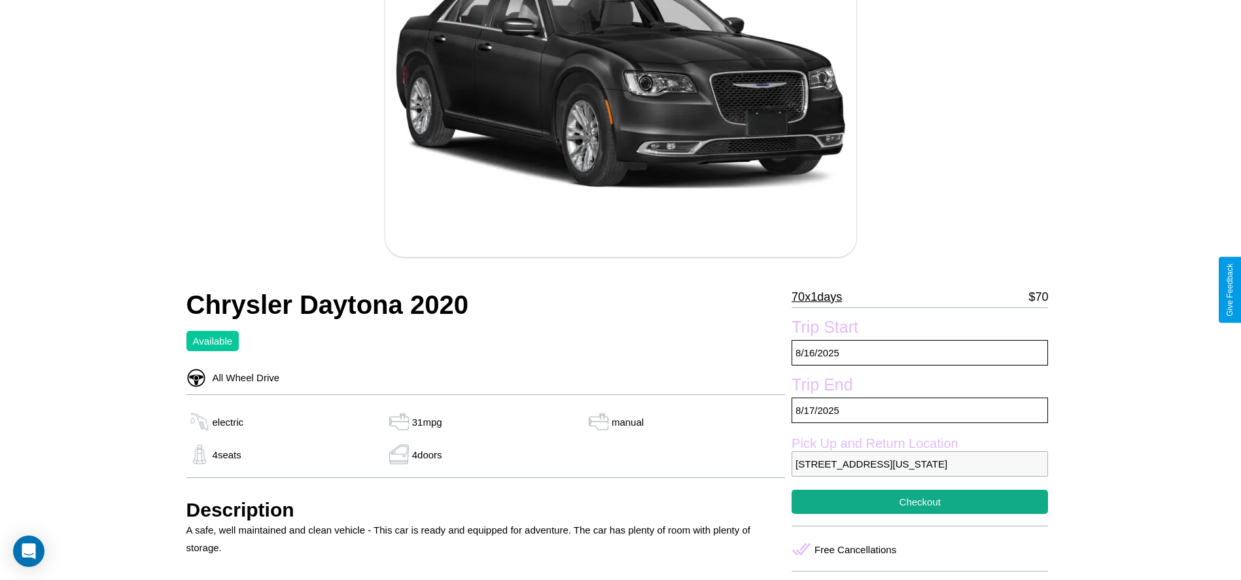
scroll to position [173, 0]
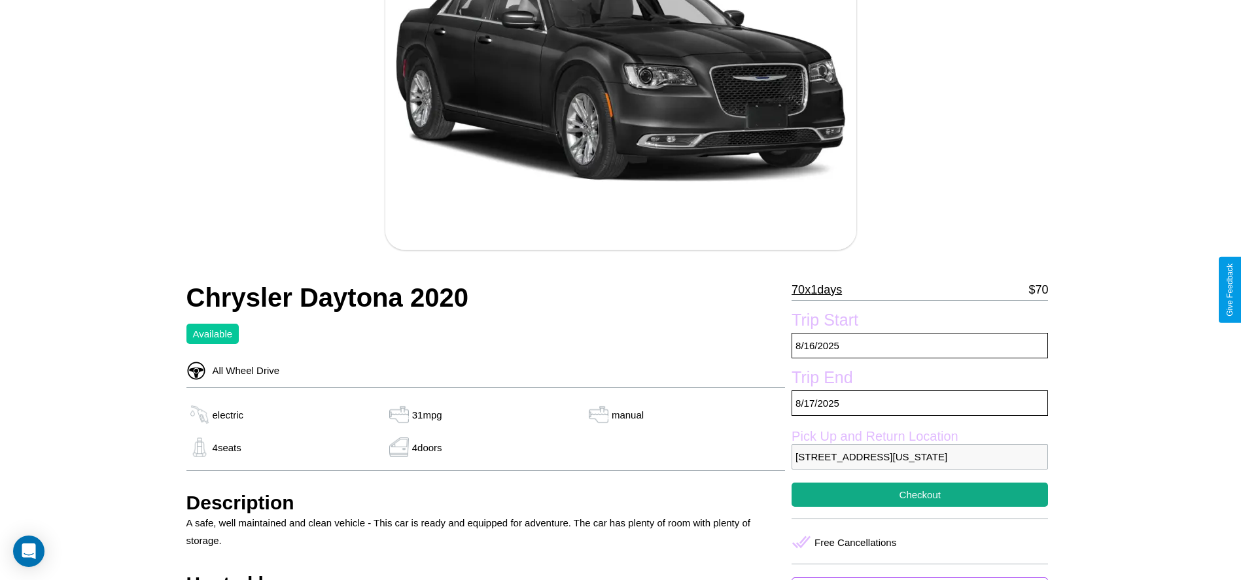
click at [821, 290] on p "70 x 1 days" at bounding box center [816, 289] width 50 height 21
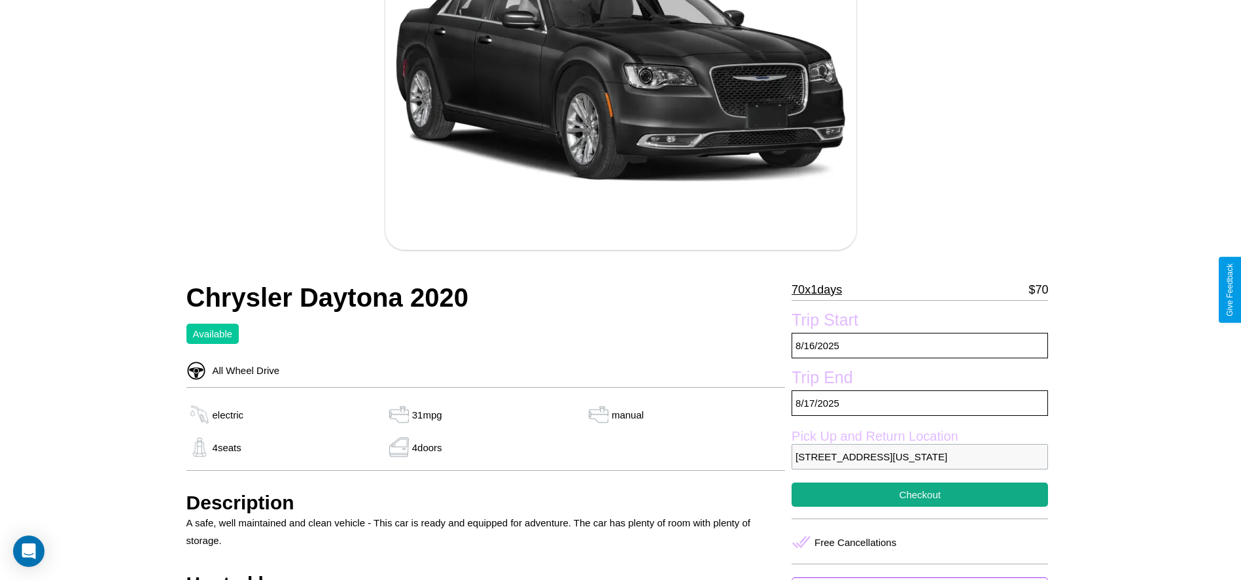
click at [821, 290] on p "70 x 1 days" at bounding box center [816, 289] width 50 height 21
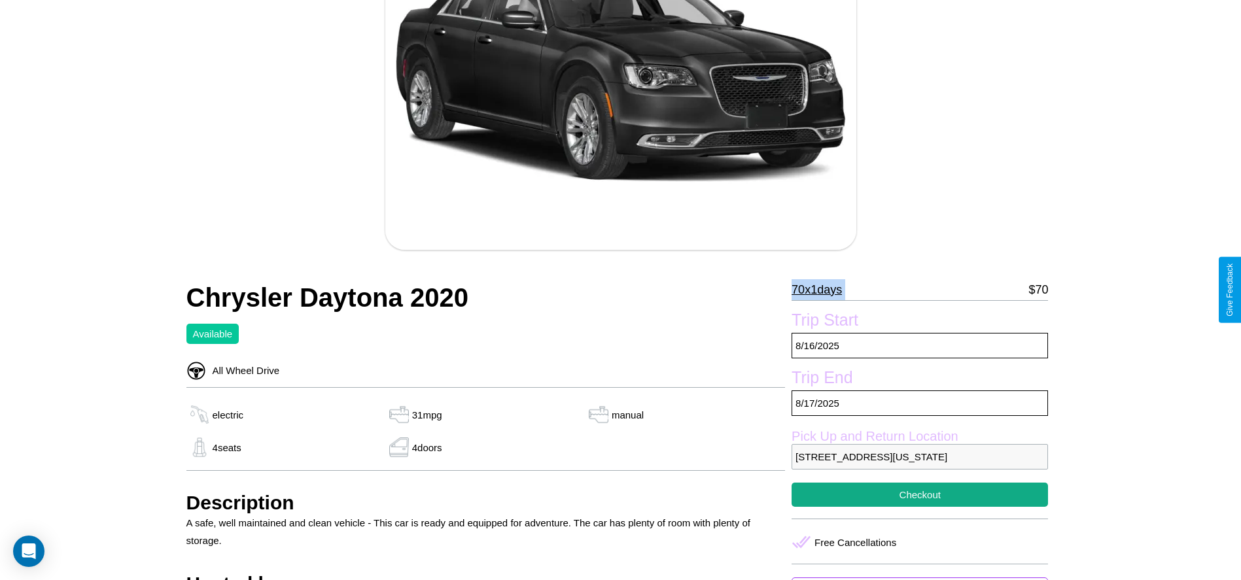
click at [821, 290] on p "70 x 1 days" at bounding box center [816, 289] width 50 height 21
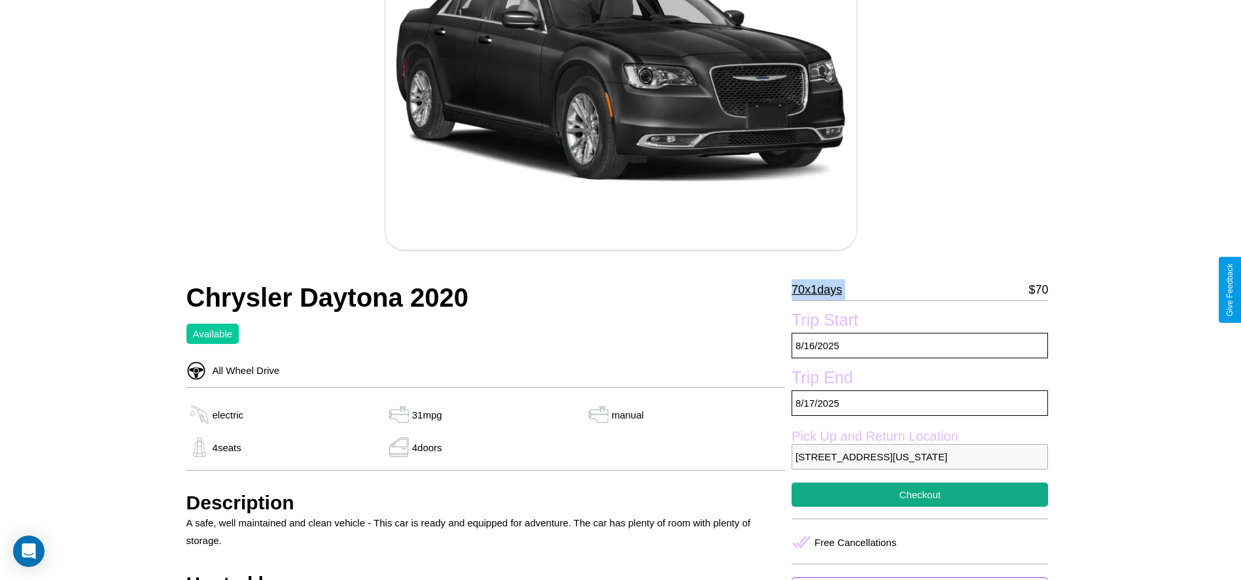
click at [821, 290] on p "70 x 1 days" at bounding box center [816, 289] width 50 height 21
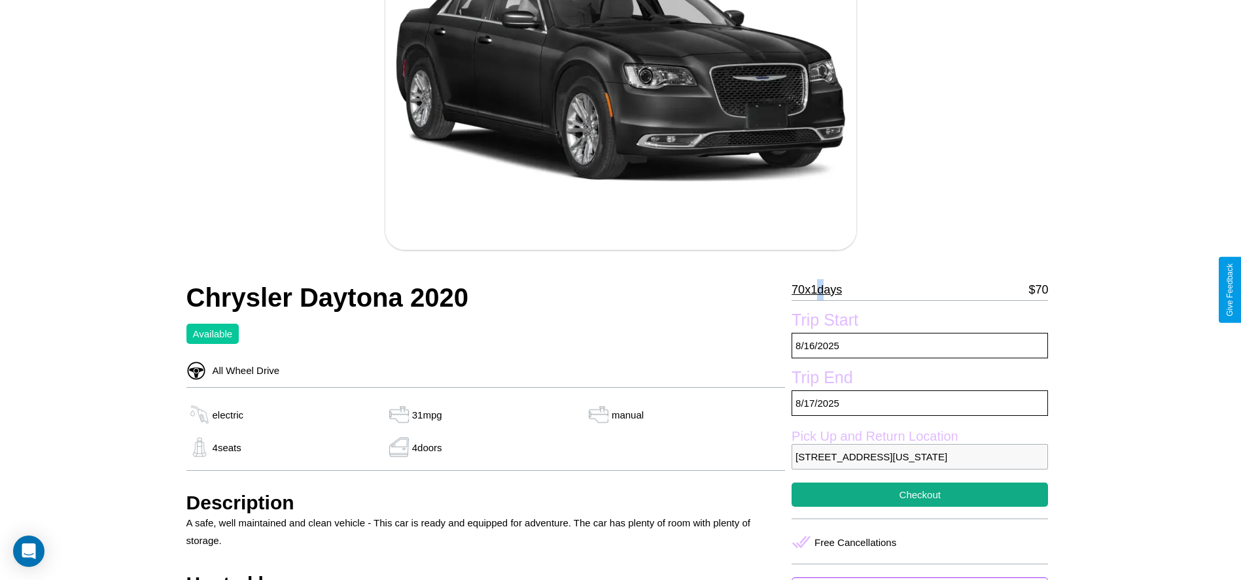
click at [821, 290] on p "70 x 1 days" at bounding box center [816, 289] width 50 height 21
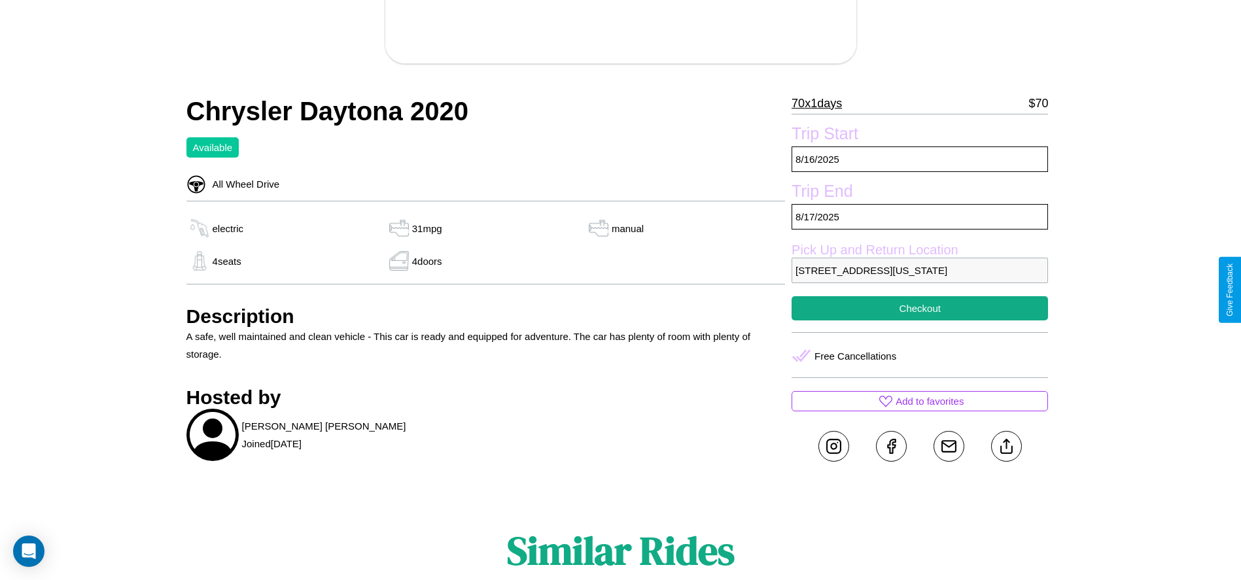
scroll to position [378, 0]
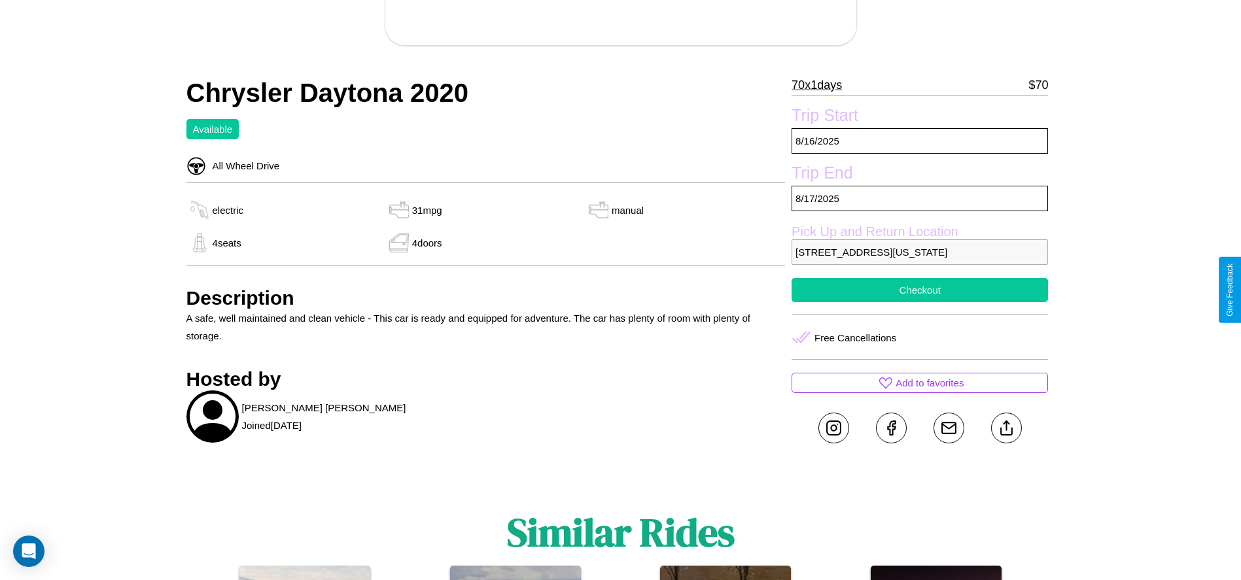
click at [920, 290] on button "Checkout" at bounding box center [919, 290] width 256 height 24
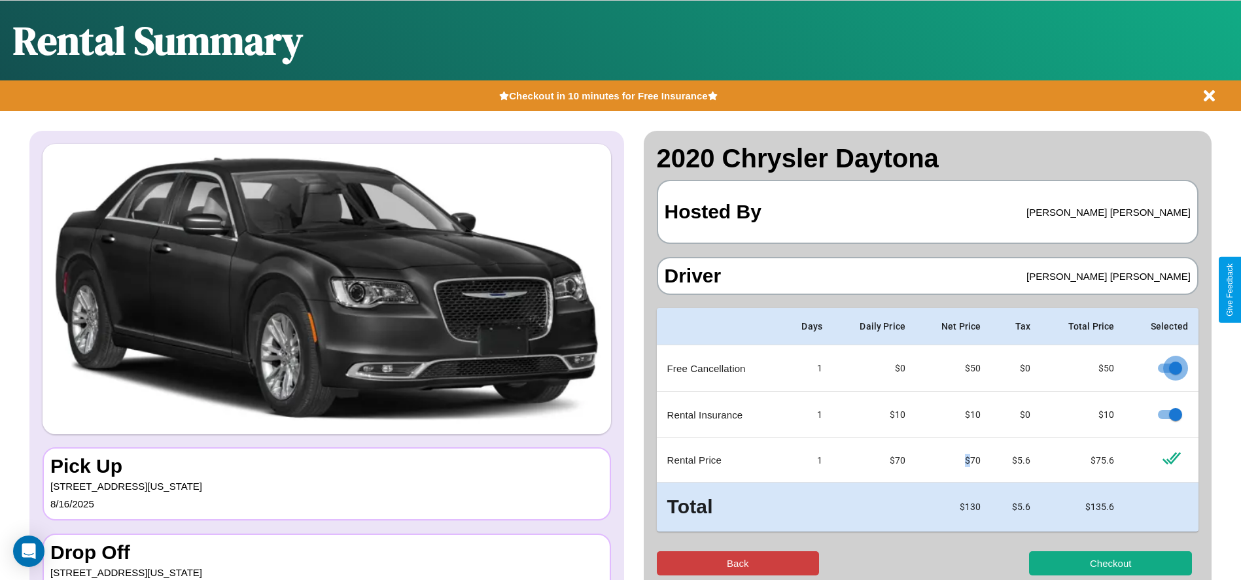
click at [737, 563] on button "Back" at bounding box center [738, 563] width 163 height 24
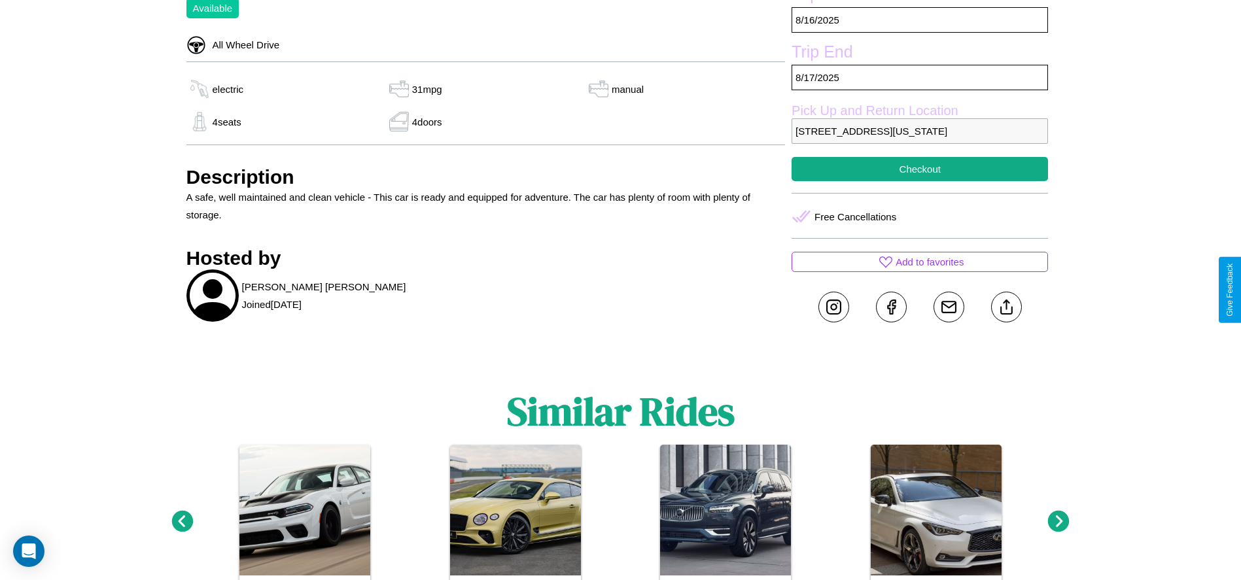
scroll to position [516, 0]
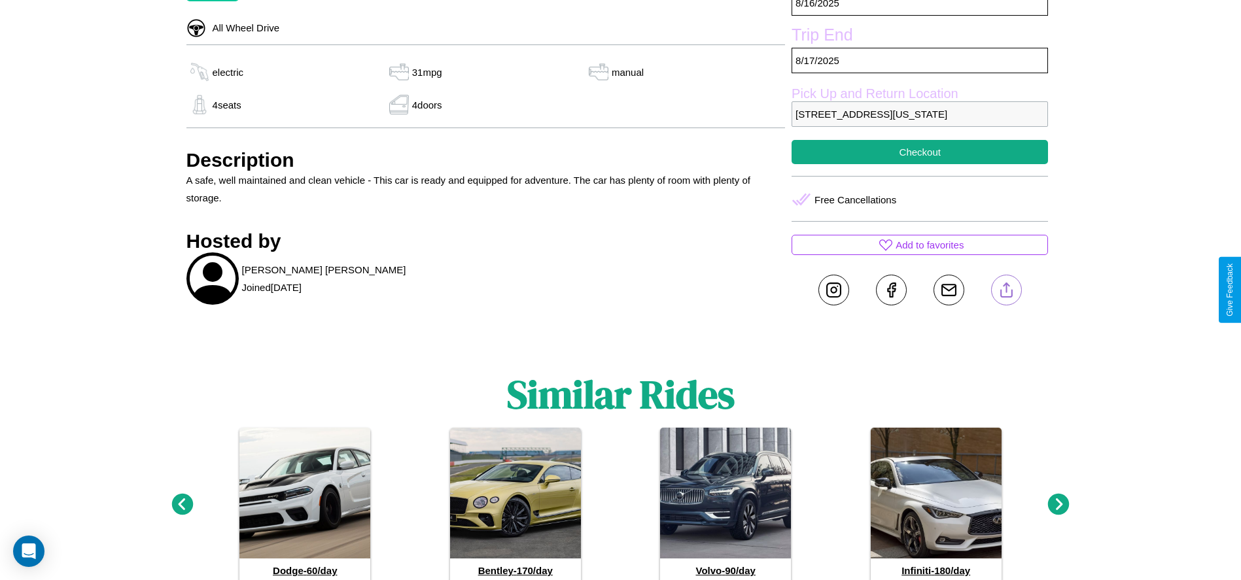
click at [1006, 290] on line at bounding box center [1006, 287] width 0 height 9
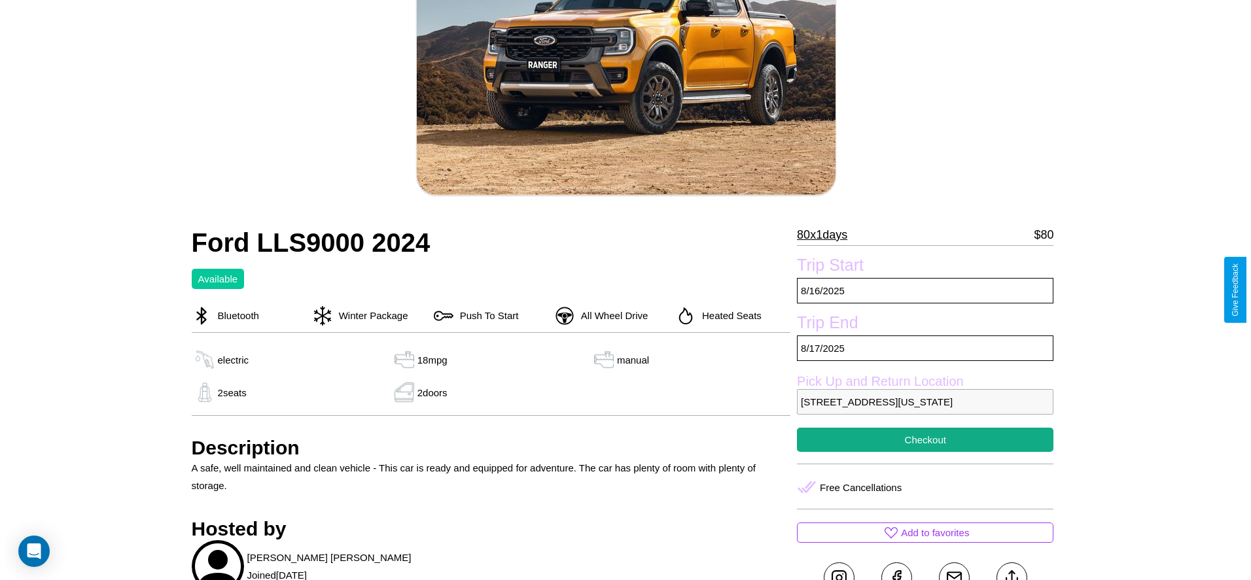
scroll to position [188, 0]
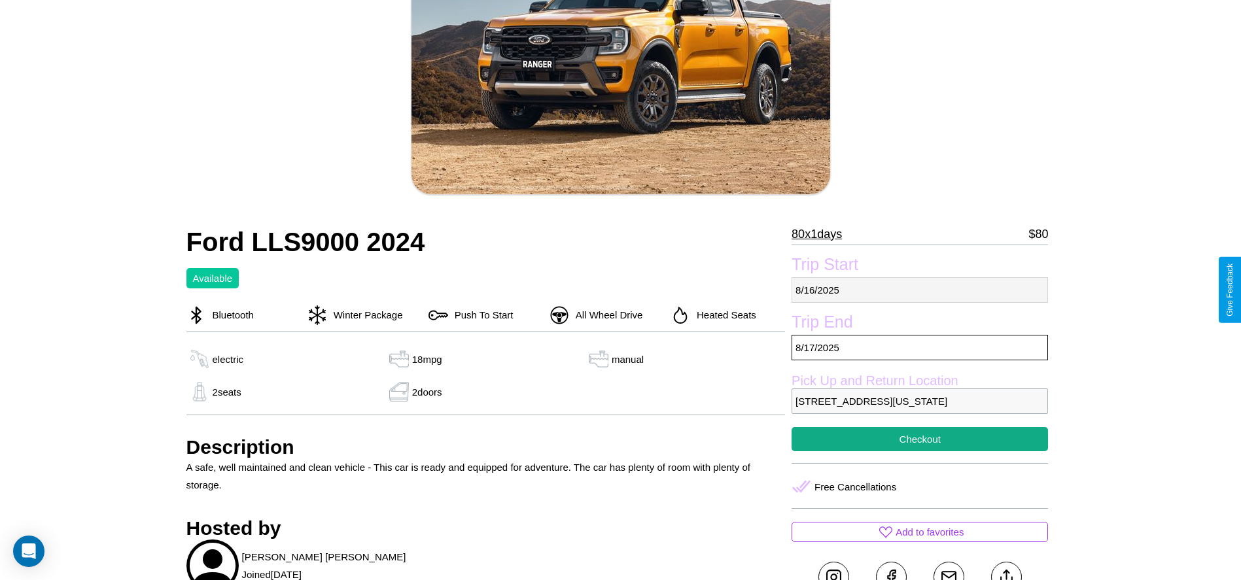
click at [920, 290] on p "8 / 16 / 2025" at bounding box center [919, 290] width 256 height 26
select select "*"
select select "****"
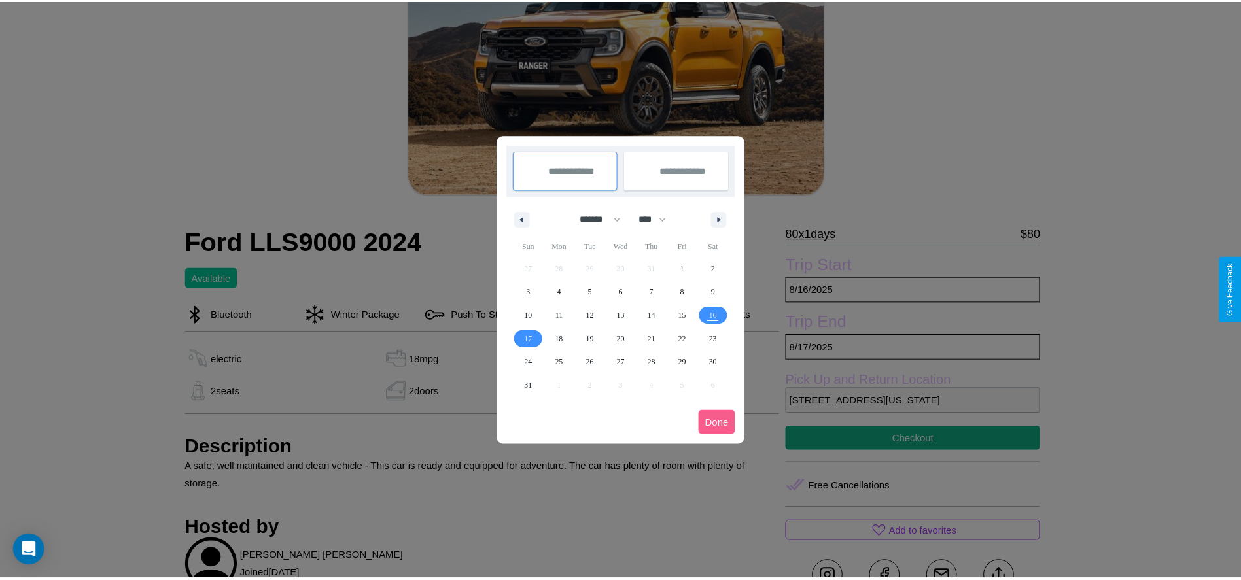
scroll to position [0, 0]
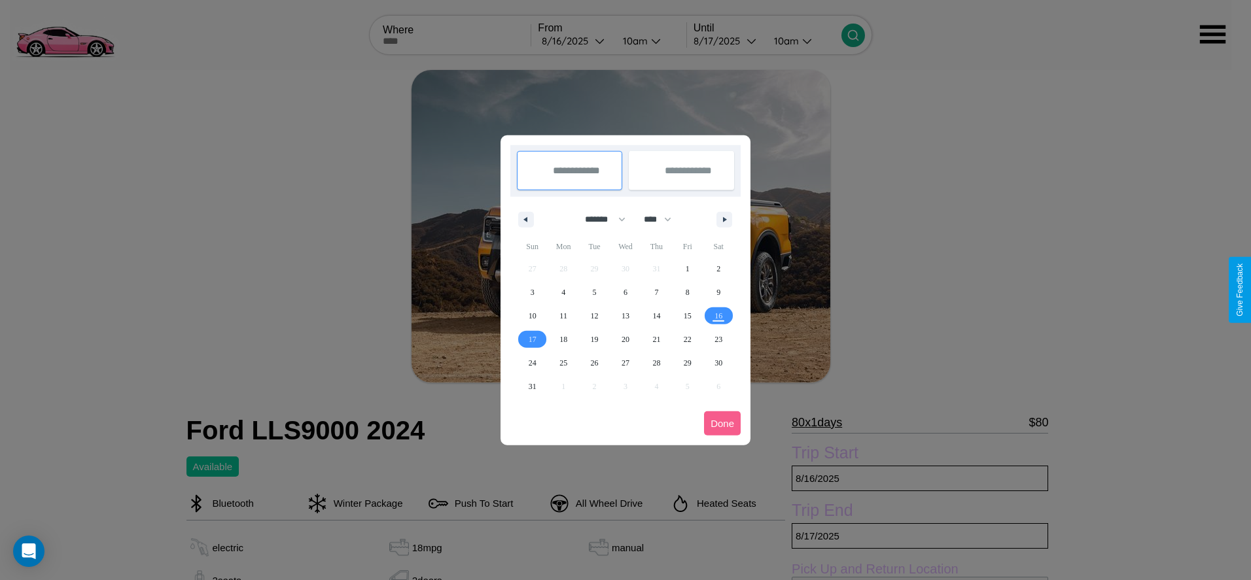
click at [574, 41] on div at bounding box center [625, 290] width 1251 height 580
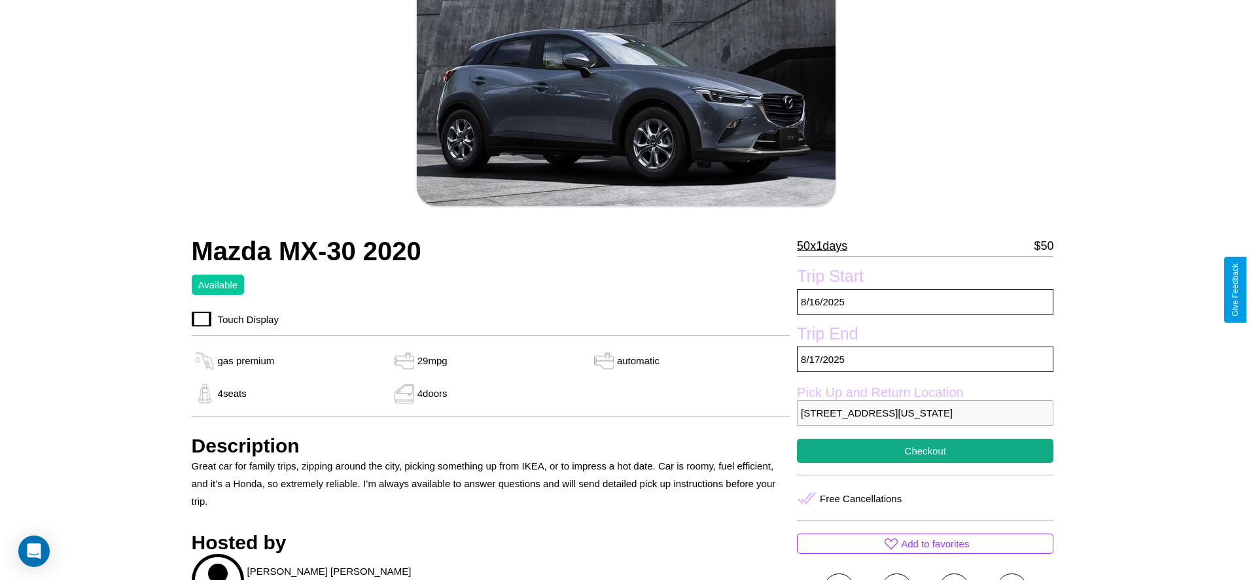
scroll to position [188, 0]
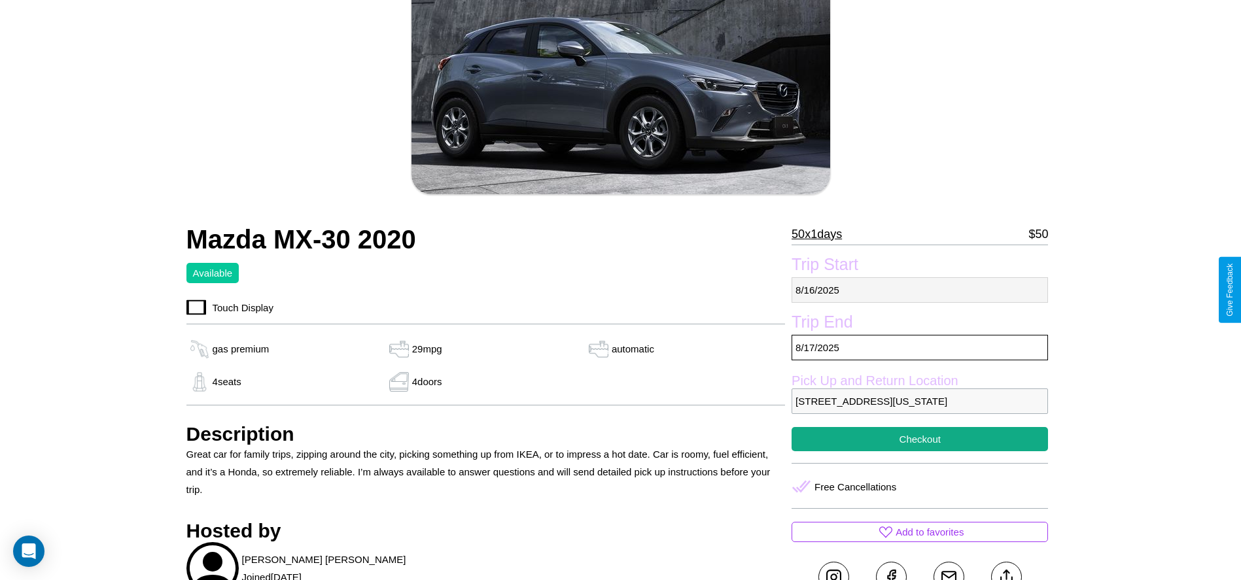
click at [920, 290] on p "[DATE]" at bounding box center [919, 290] width 256 height 26
select select "*"
select select "****"
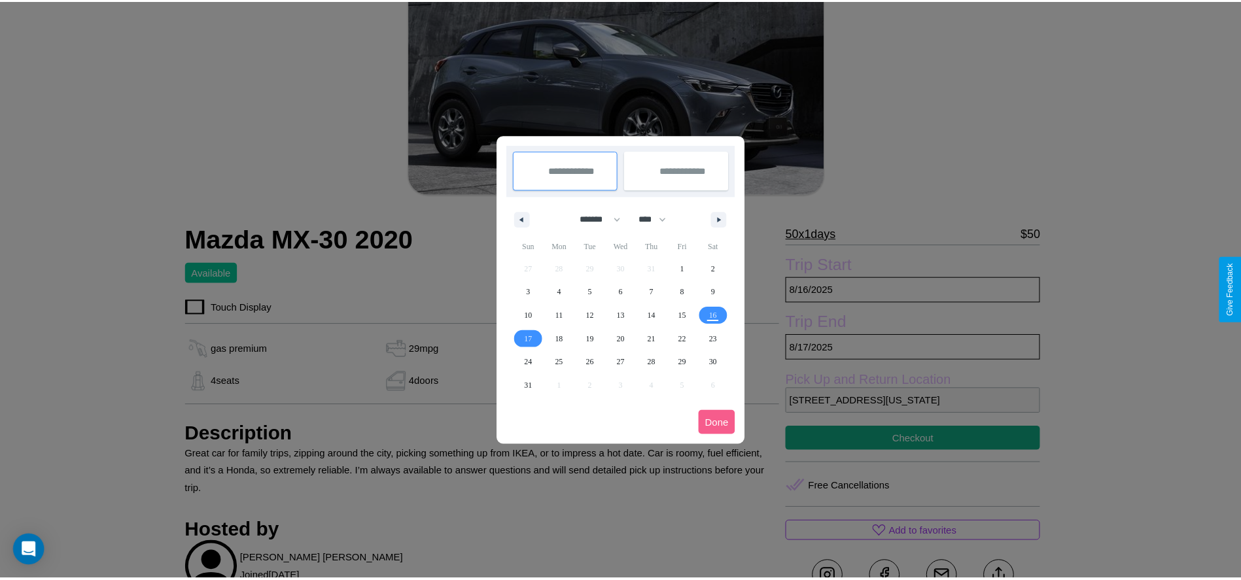
scroll to position [0, 0]
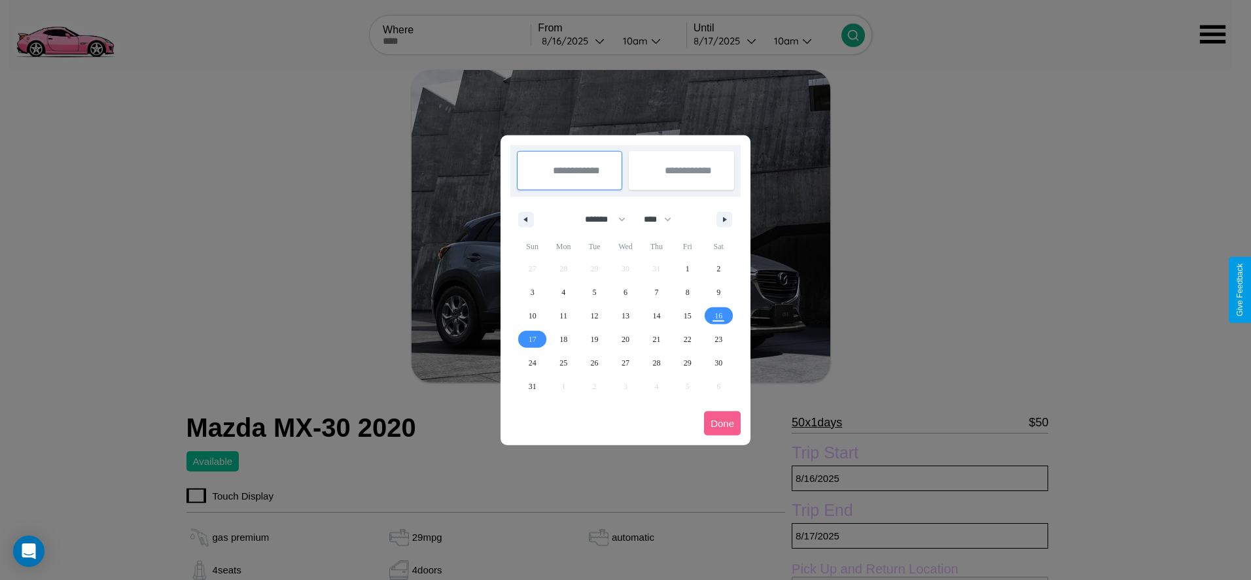
click at [574, 41] on div at bounding box center [625, 290] width 1251 height 580
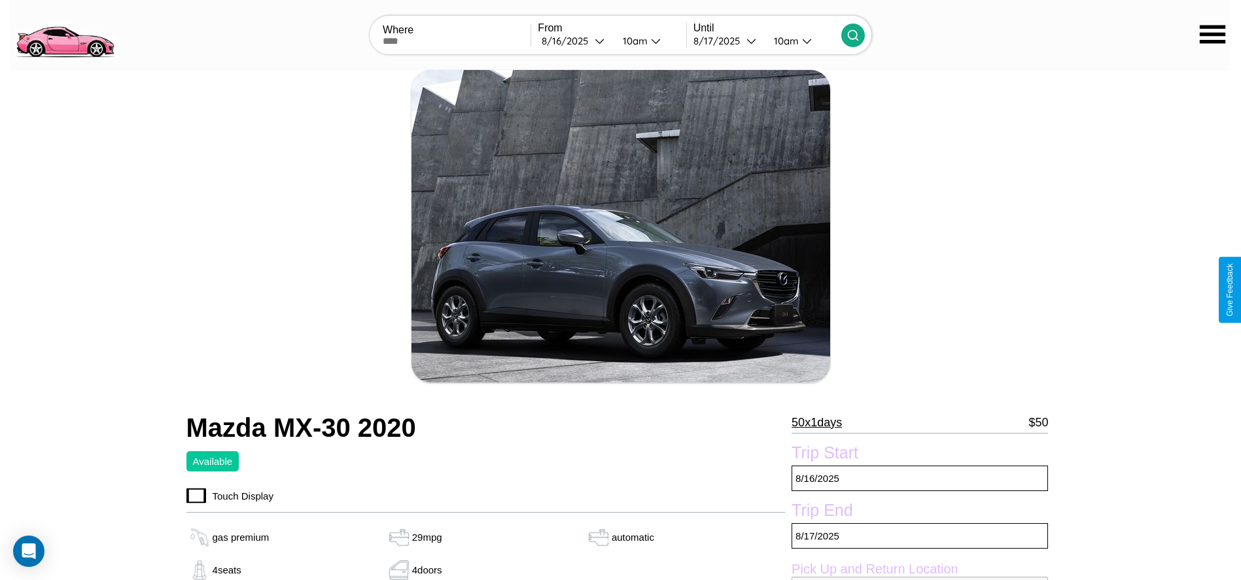
scroll to position [133, 0]
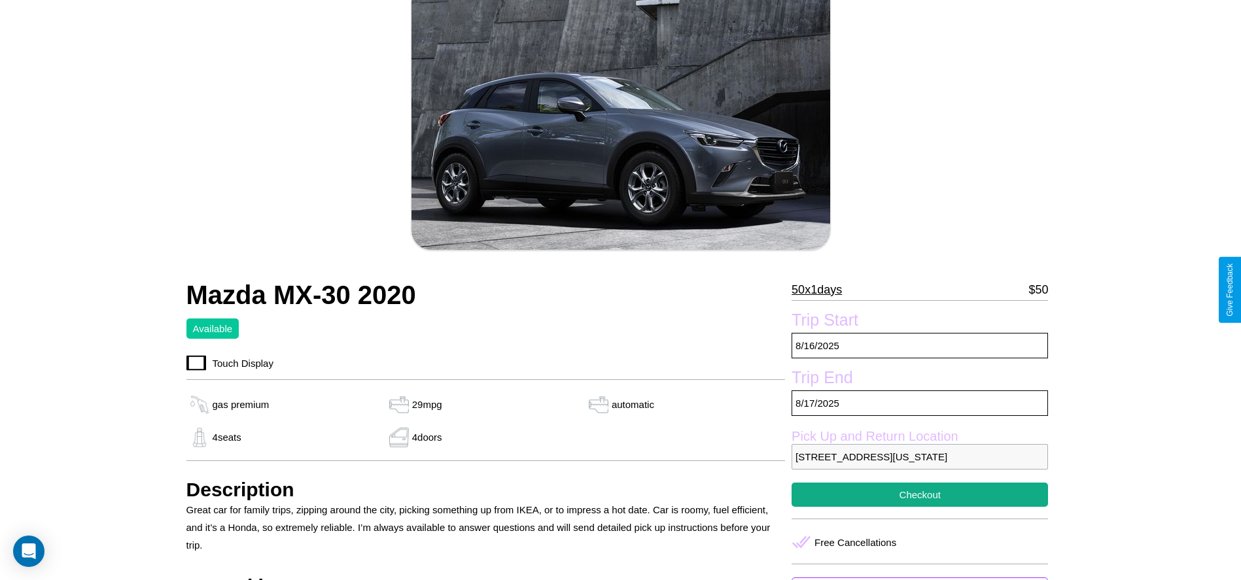
click at [821, 290] on p "50 x 1 days" at bounding box center [816, 289] width 50 height 21
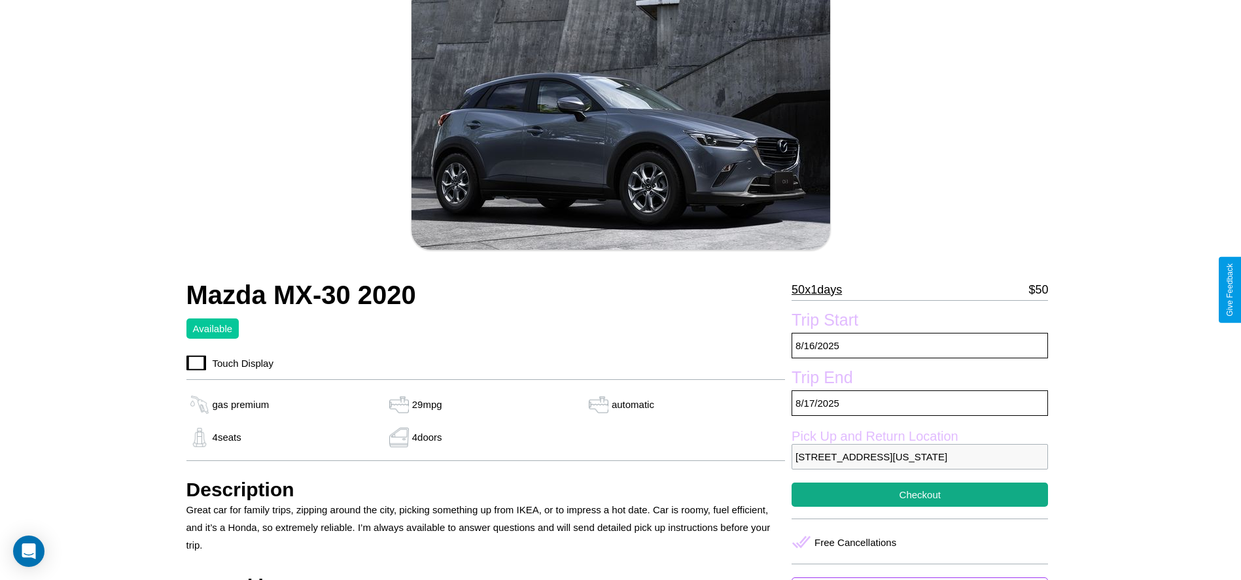
click at [821, 290] on p "50 x 1 days" at bounding box center [816, 289] width 50 height 21
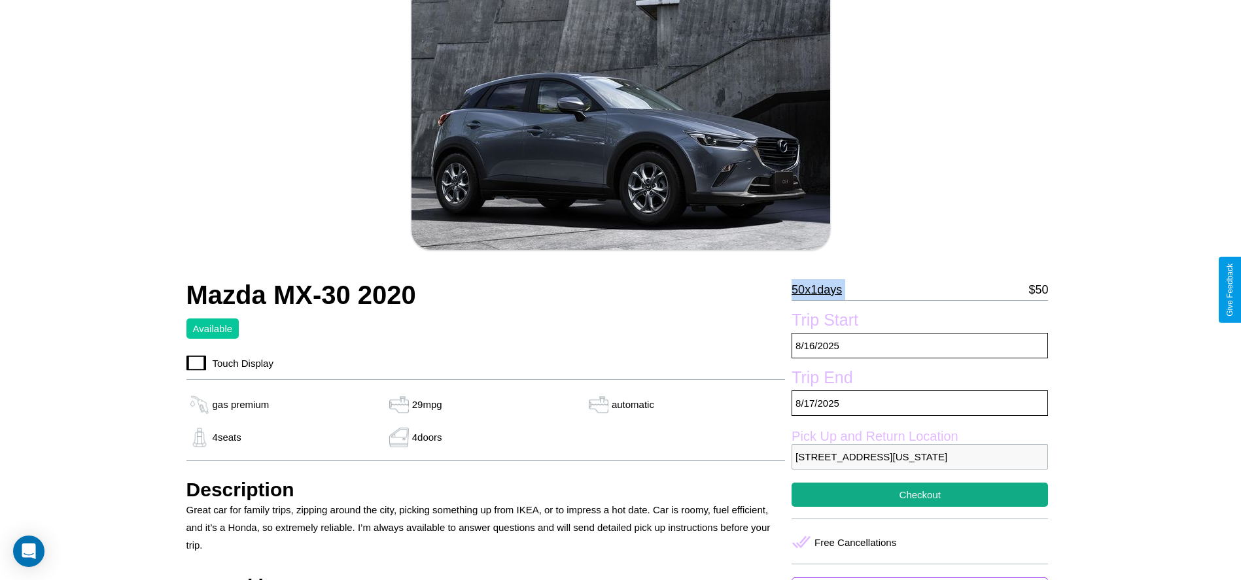
click at [821, 290] on p "50 x 1 days" at bounding box center [816, 289] width 50 height 21
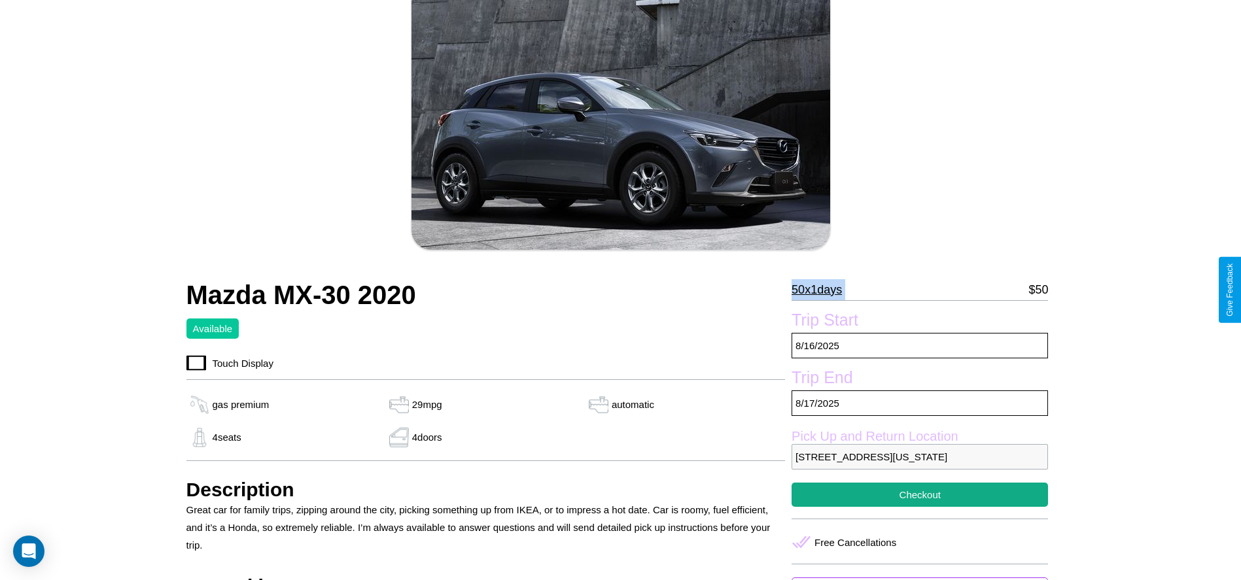
click at [821, 290] on p "50 x 1 days" at bounding box center [816, 289] width 50 height 21
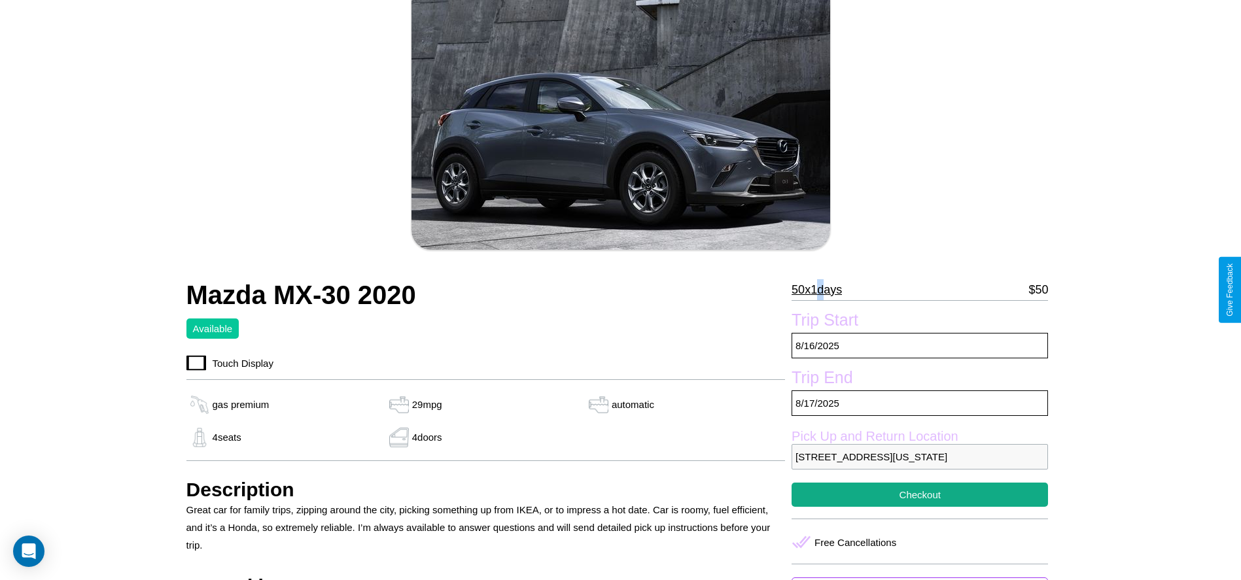
click at [821, 290] on p "50 x 1 days" at bounding box center [816, 289] width 50 height 21
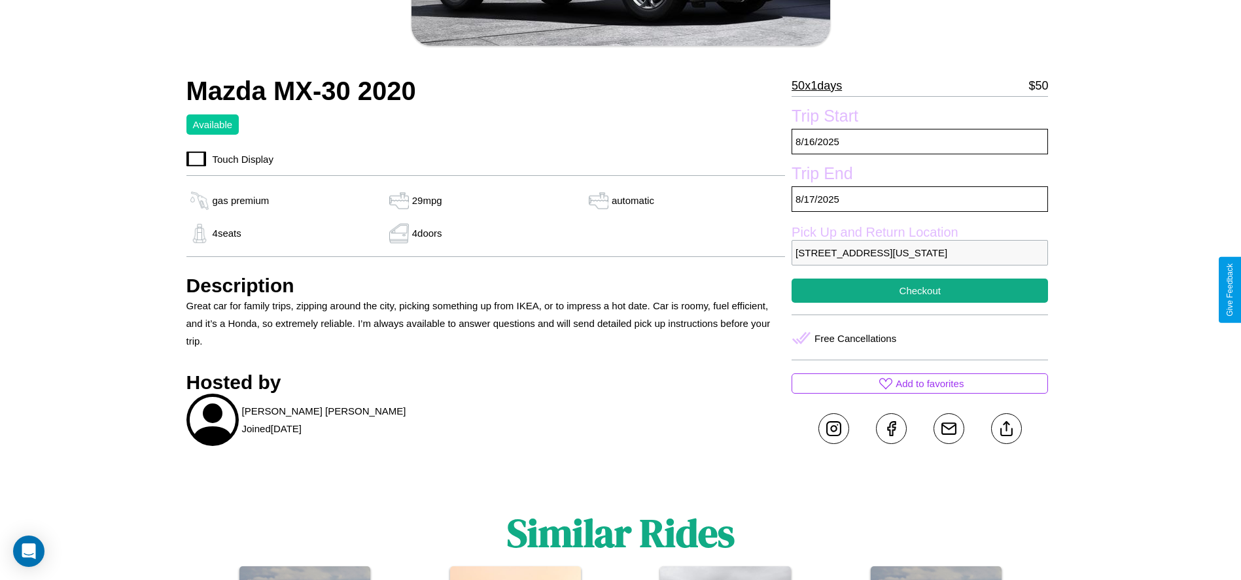
scroll to position [337, 0]
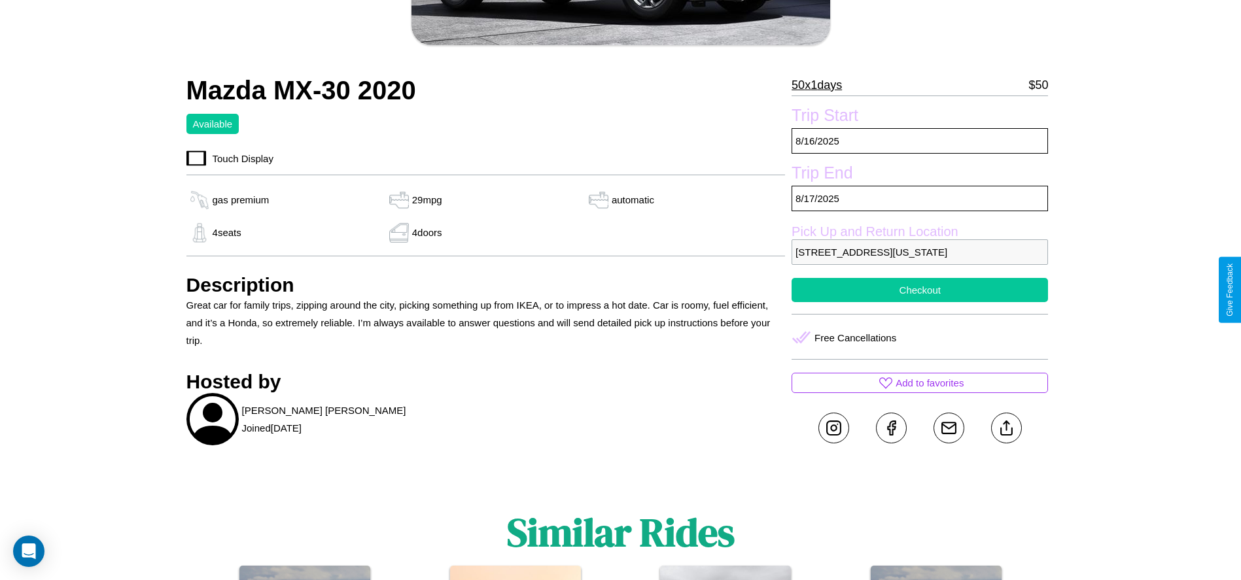
click at [920, 290] on button "Checkout" at bounding box center [919, 290] width 256 height 24
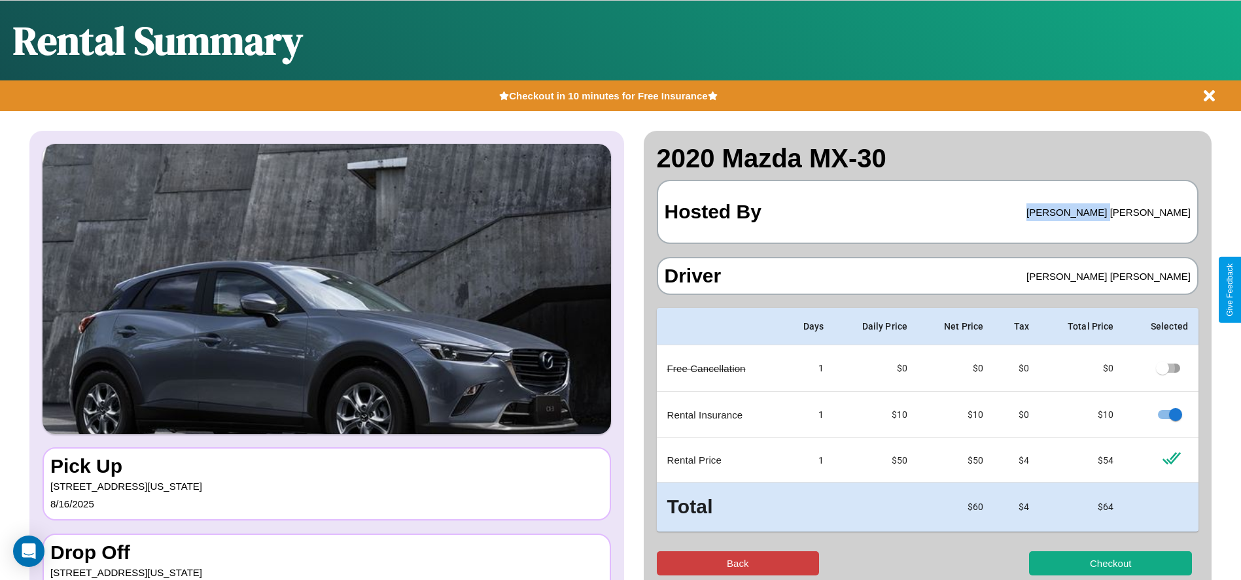
click at [737, 563] on button "Back" at bounding box center [738, 563] width 163 height 24
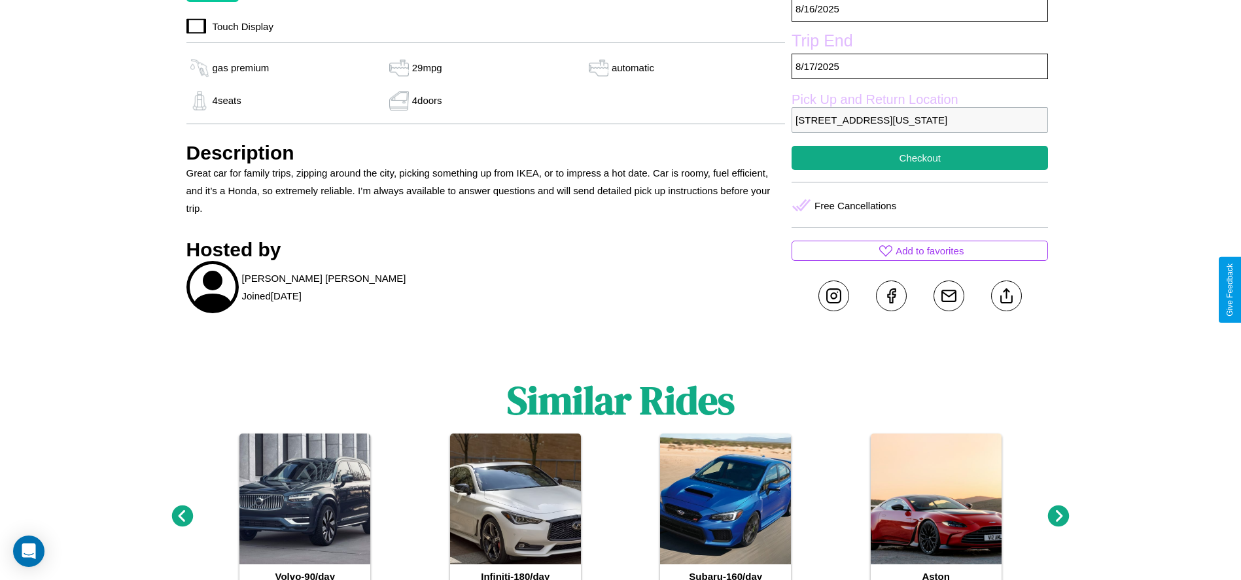
scroll to position [522, 0]
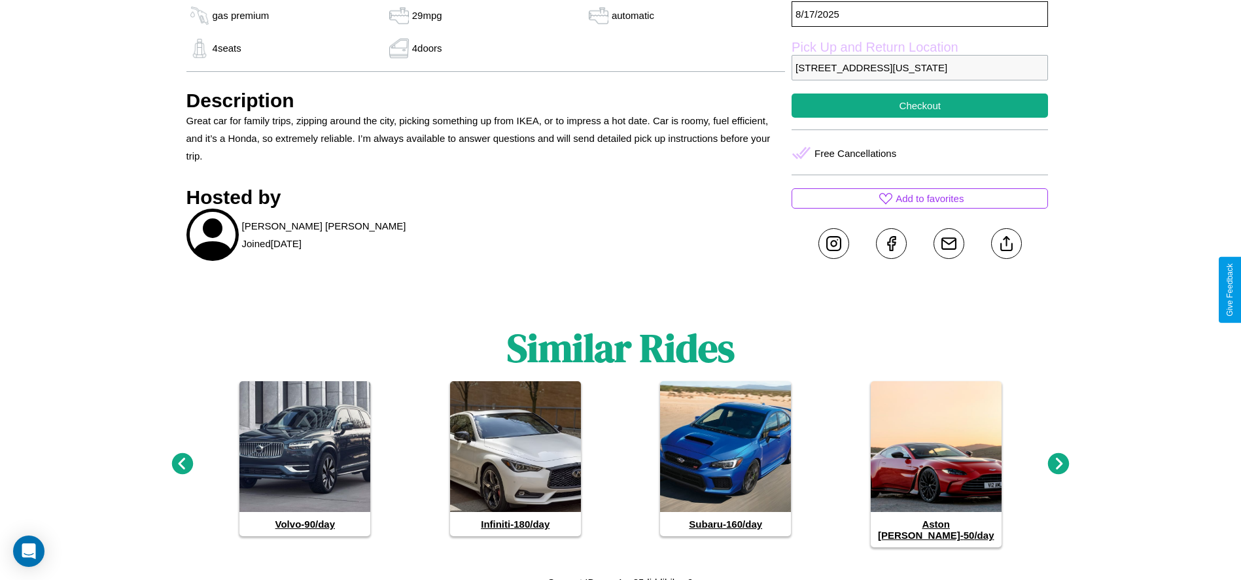
click at [1058, 458] on icon at bounding box center [1059, 464] width 22 height 22
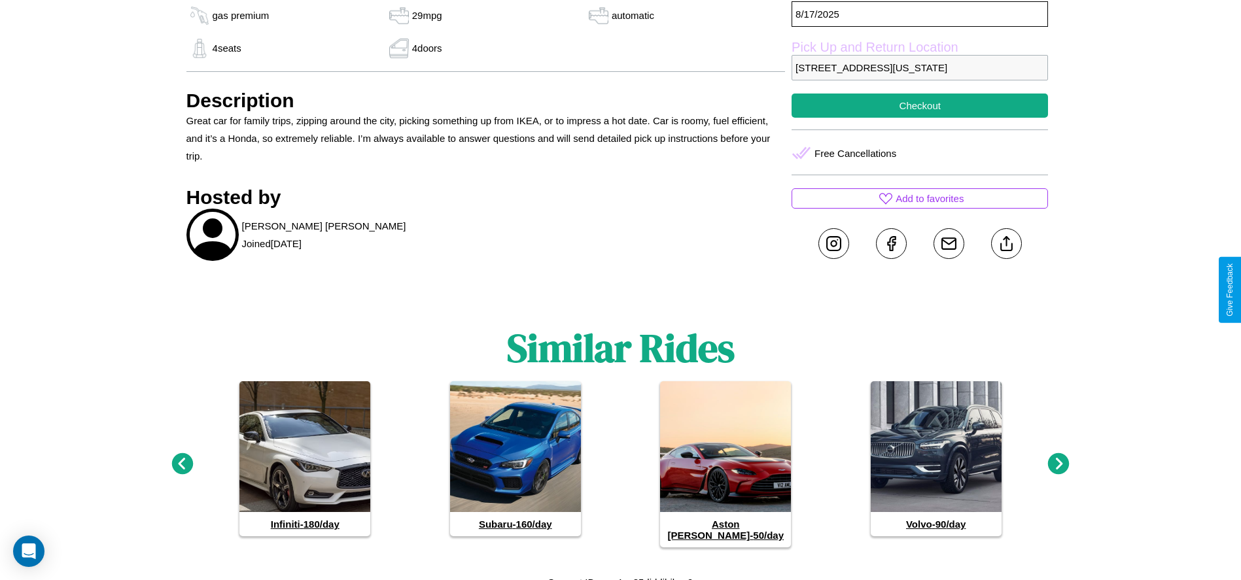
click at [1058, 458] on icon at bounding box center [1059, 464] width 22 height 22
